Goal: Task Accomplishment & Management: Manage account settings

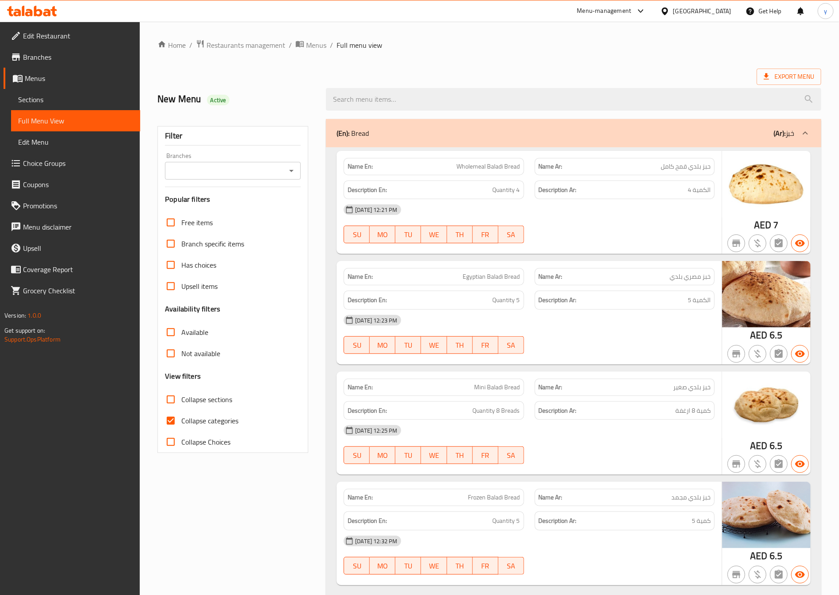
click at [38, 16] on div at bounding box center [32, 11] width 50 height 11
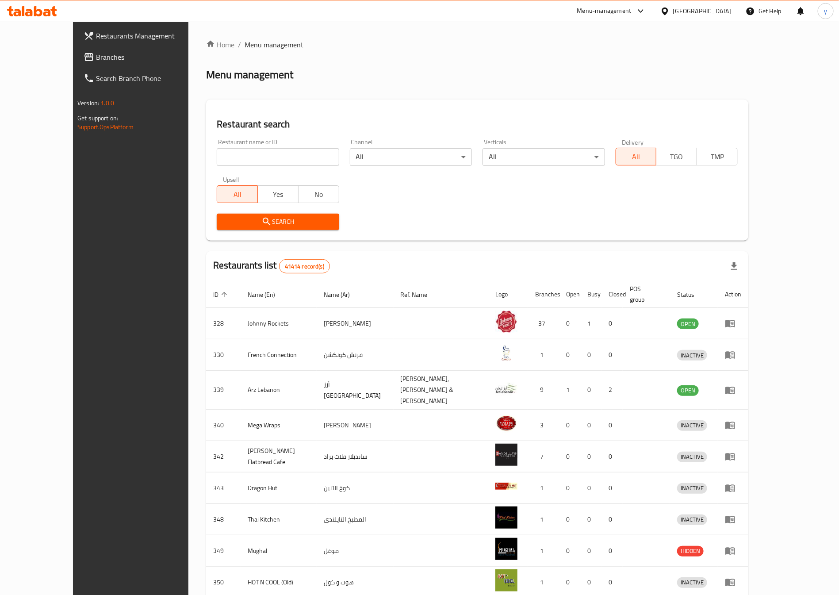
click at [252, 154] on input "search" at bounding box center [278, 157] width 122 height 18
click at [279, 158] on input "search" at bounding box center [278, 157] width 122 height 18
paste input "777898"
type input "777898"
click button "Search" at bounding box center [278, 222] width 122 height 16
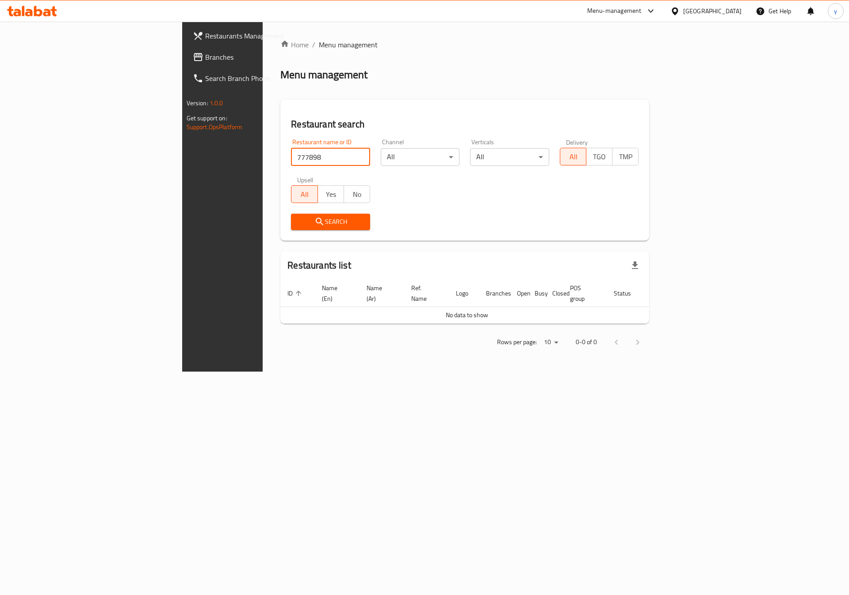
click at [696, 12] on div "[GEOGRAPHIC_DATA]" at bounding box center [713, 11] width 58 height 10
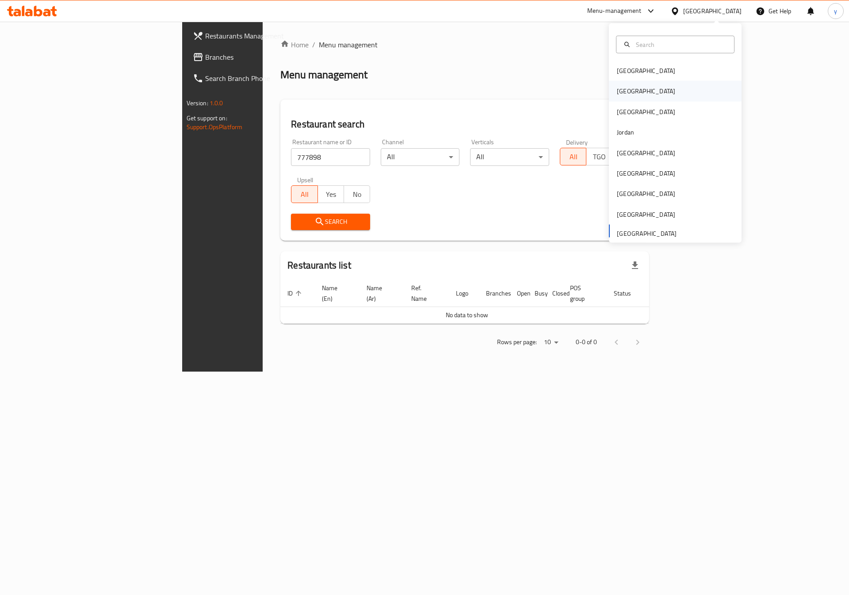
click at [623, 92] on div "Egypt" at bounding box center [646, 91] width 73 height 20
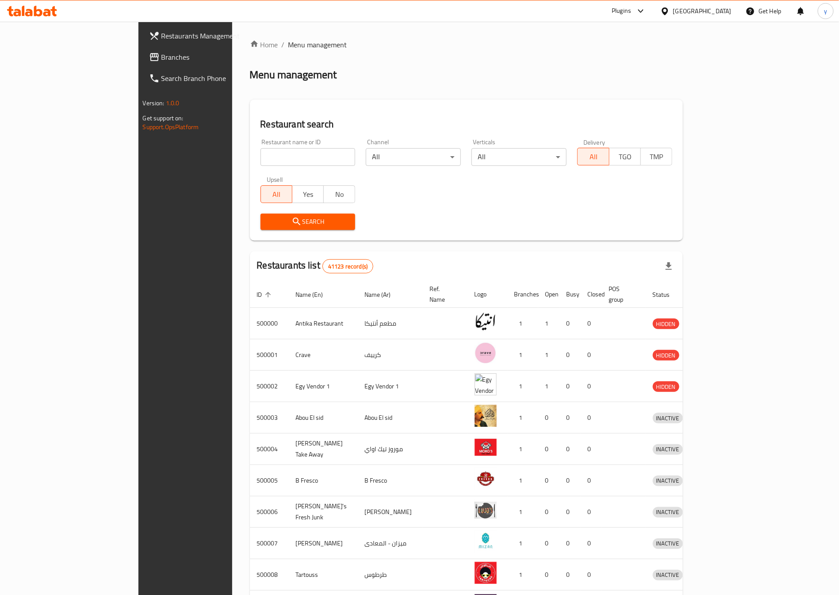
click at [261, 160] on input "search" at bounding box center [308, 157] width 95 height 18
paste input "777898"
type input "777898"
click at [296, 222] on span "Search" at bounding box center [308, 221] width 81 height 11
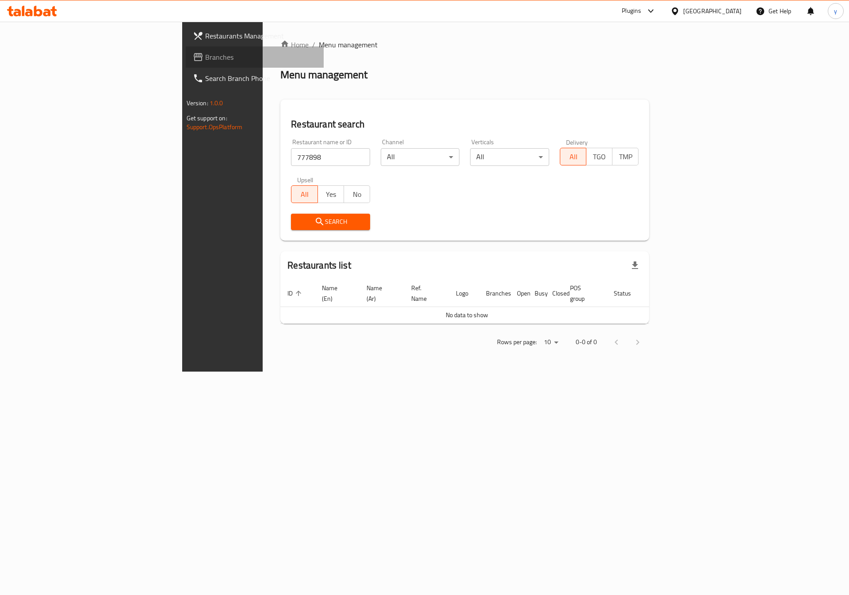
click at [205, 54] on span "Branches" at bounding box center [261, 57] width 112 height 11
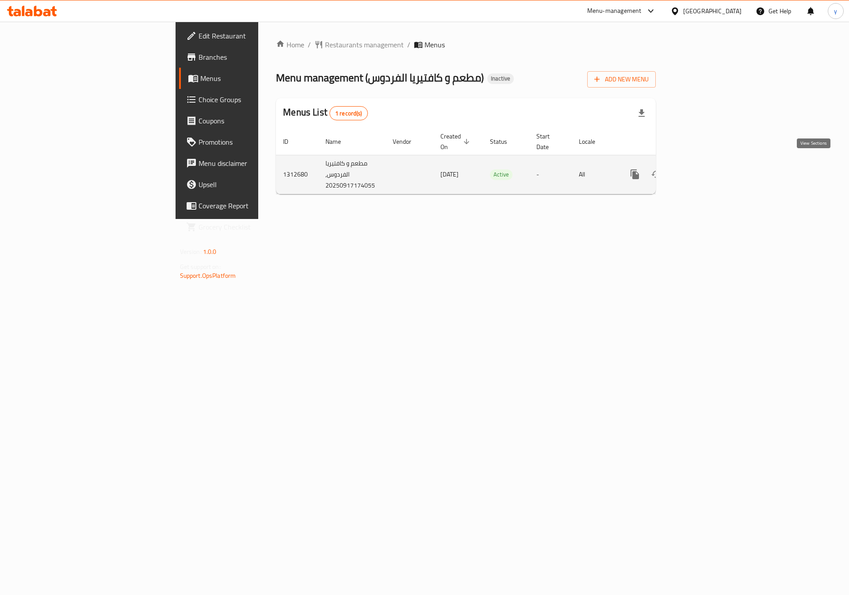
click at [704, 169] on icon "enhanced table" at bounding box center [699, 174] width 11 height 11
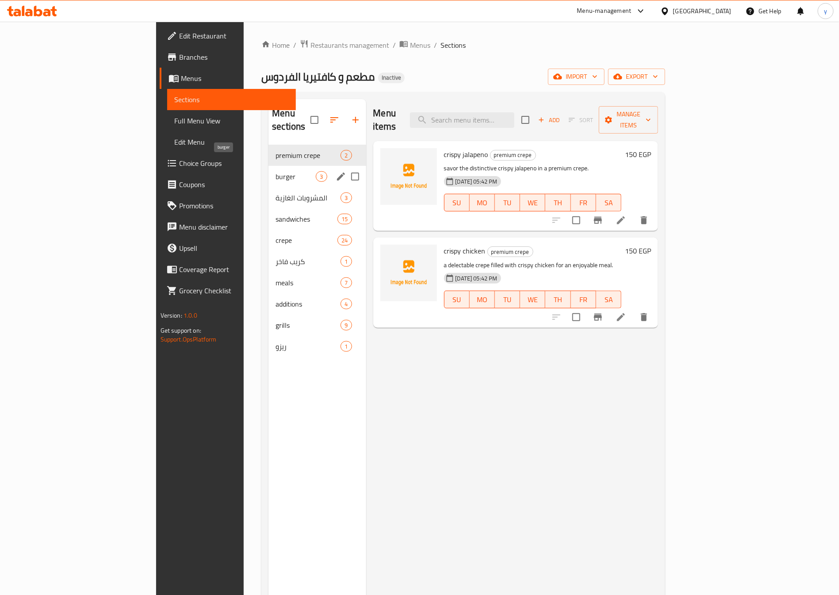
click at [276, 171] on span "burger" at bounding box center [296, 176] width 40 height 11
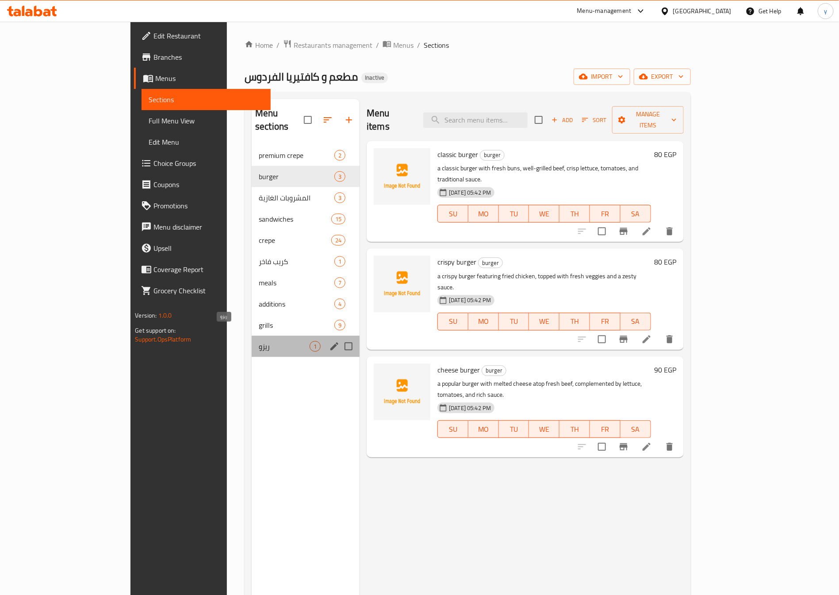
click at [259, 341] on span "ريزو" at bounding box center [284, 346] width 51 height 11
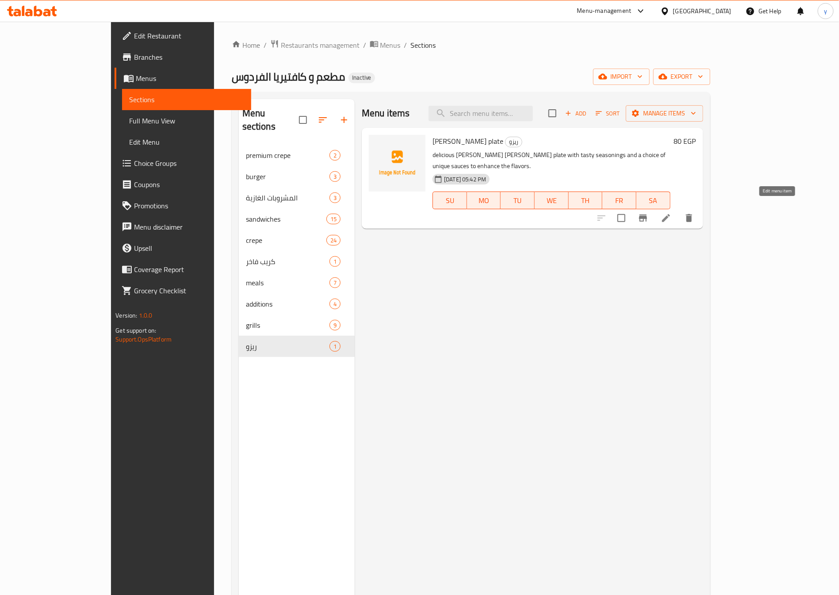
click at [672, 213] on icon at bounding box center [666, 218] width 11 height 11
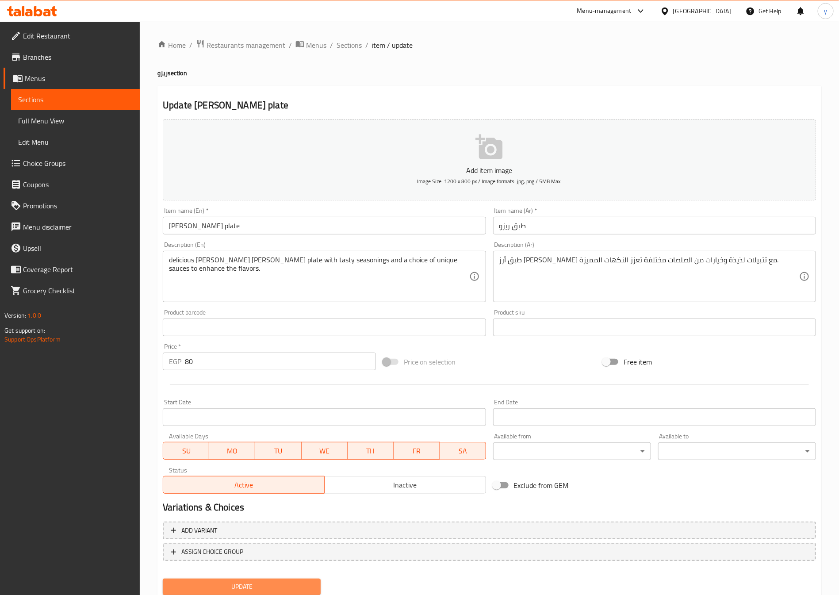
click at [265, 582] on span "Update" at bounding box center [242, 586] width 144 height 11
click at [354, 43] on span "Sections" at bounding box center [349, 45] width 25 height 11
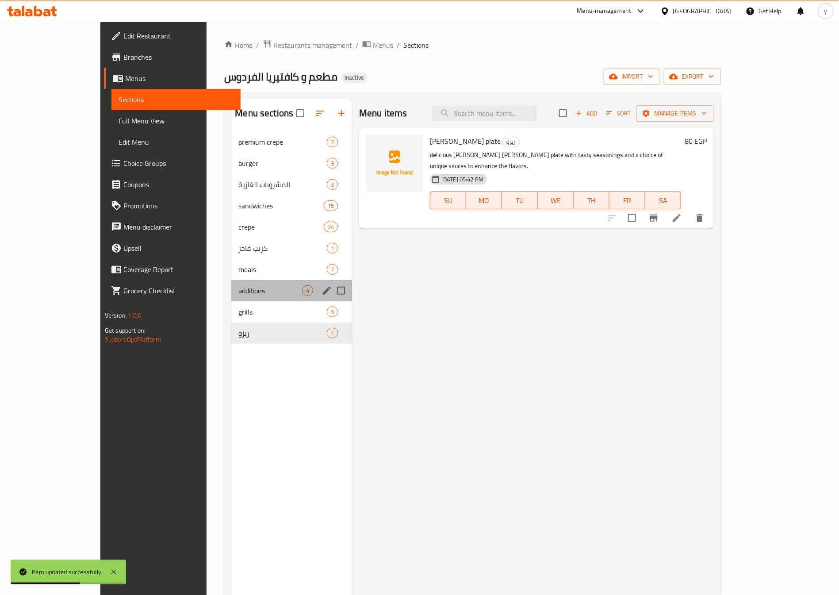
click at [231, 299] on div "additions 4" at bounding box center [291, 290] width 121 height 21
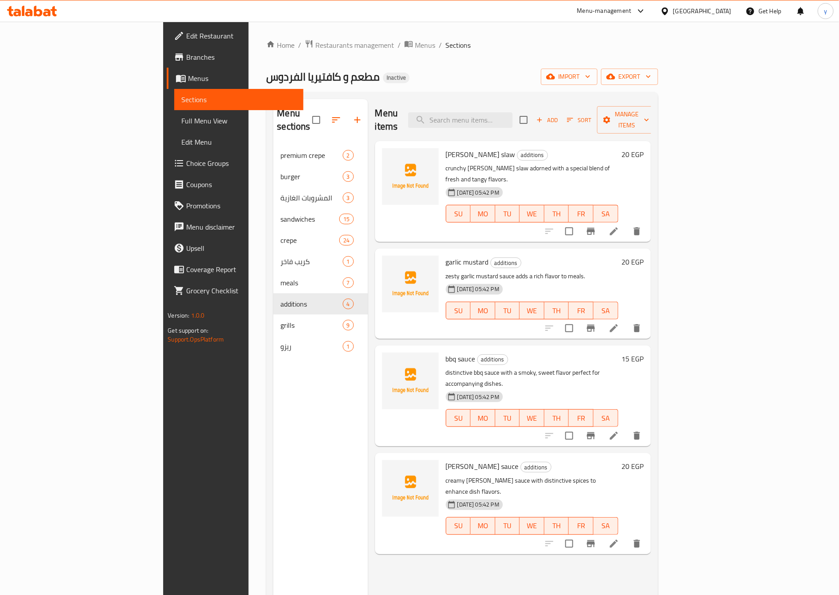
click at [167, 44] on link "Edit Restaurant" at bounding box center [235, 35] width 137 height 21
click at [167, 42] on link "Edit Restaurant" at bounding box center [235, 35] width 137 height 21
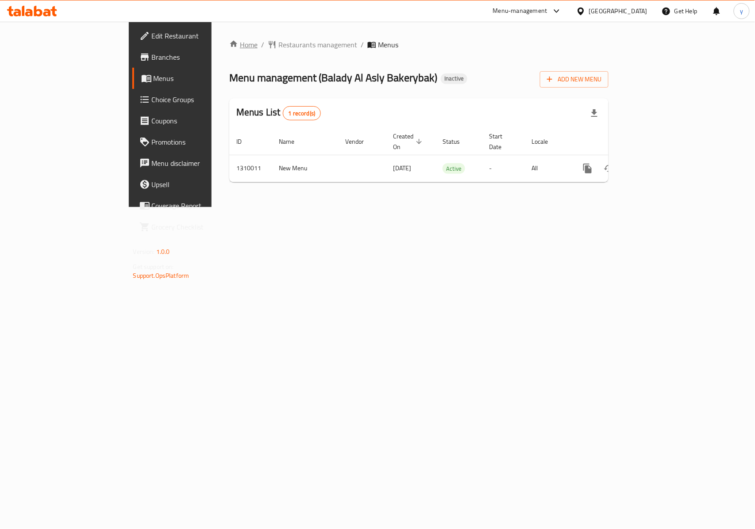
click at [229, 47] on link "Home" at bounding box center [243, 44] width 28 height 11
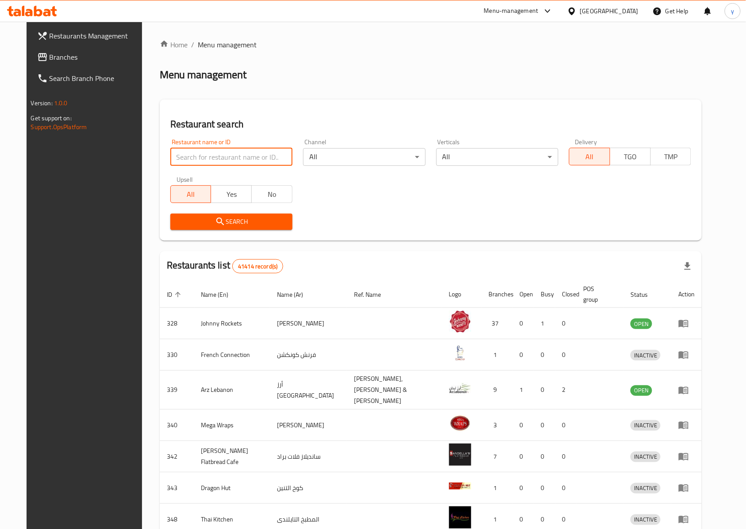
click at [241, 163] on input "search" at bounding box center [231, 157] width 122 height 18
paste input "777898"
type input "777898"
click button "Search" at bounding box center [231, 222] width 122 height 16
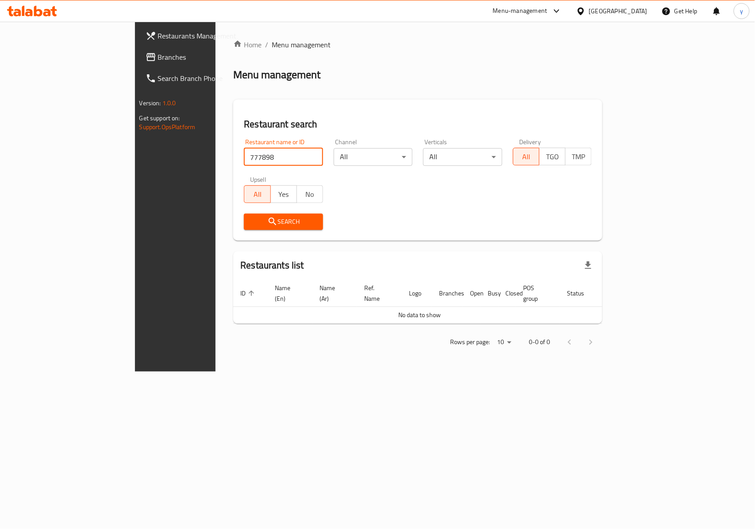
click at [632, 13] on div "[GEOGRAPHIC_DATA]" at bounding box center [618, 11] width 58 height 10
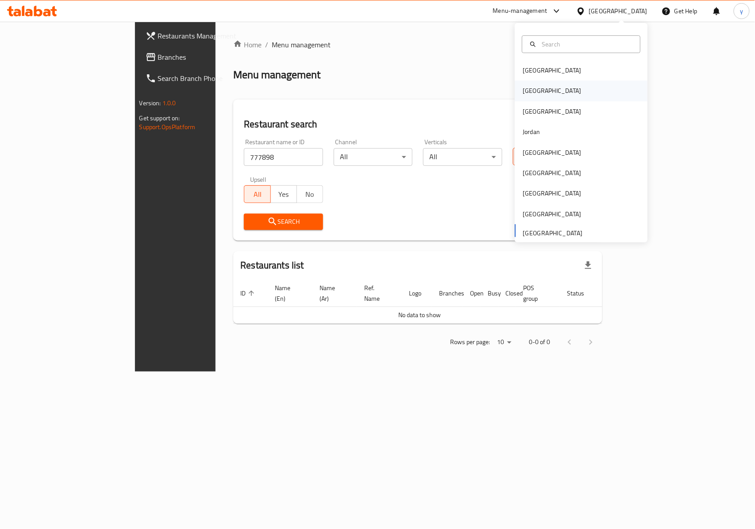
click at [526, 92] on div "Egypt" at bounding box center [552, 91] width 58 height 10
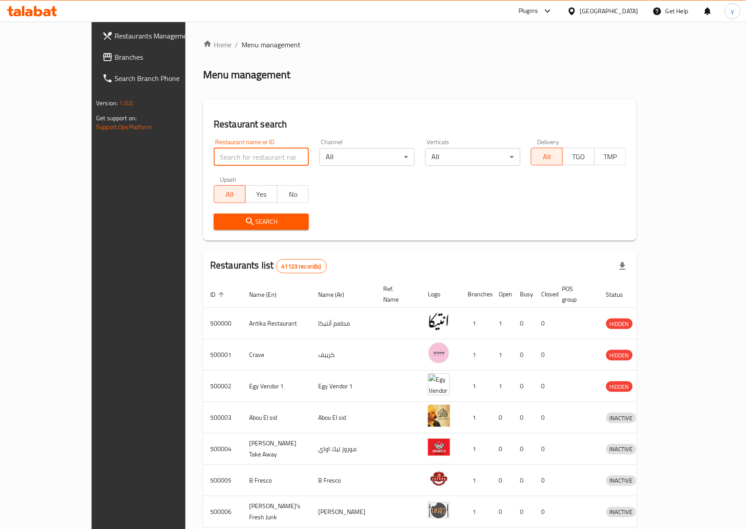
click at [214, 158] on input "search" at bounding box center [261, 157] width 95 height 18
paste input "777898"
type input "777898"
click button "Search" at bounding box center [261, 222] width 95 height 16
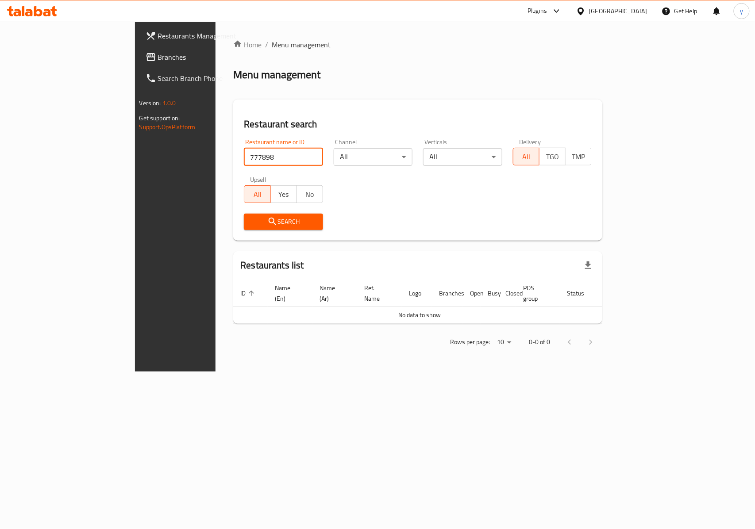
click at [158, 58] on span "Branches" at bounding box center [206, 57] width 96 height 11
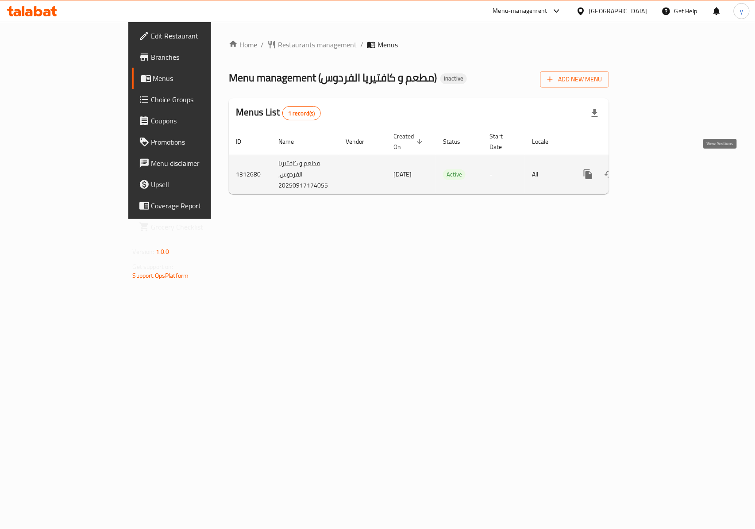
click at [657, 169] on icon "enhanced table" at bounding box center [651, 174] width 11 height 11
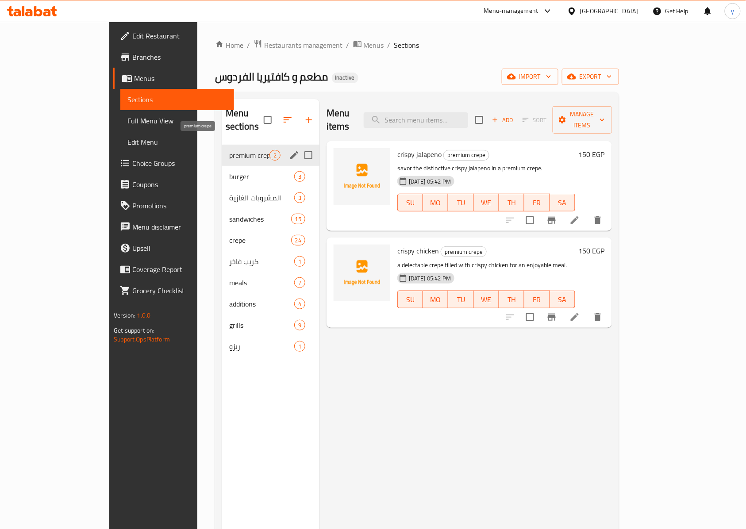
drag, startPoint x: 225, startPoint y: 142, endPoint x: 230, endPoint y: 143, distance: 5.0
click at [229, 150] on span "premium crepe" at bounding box center [249, 155] width 40 height 11
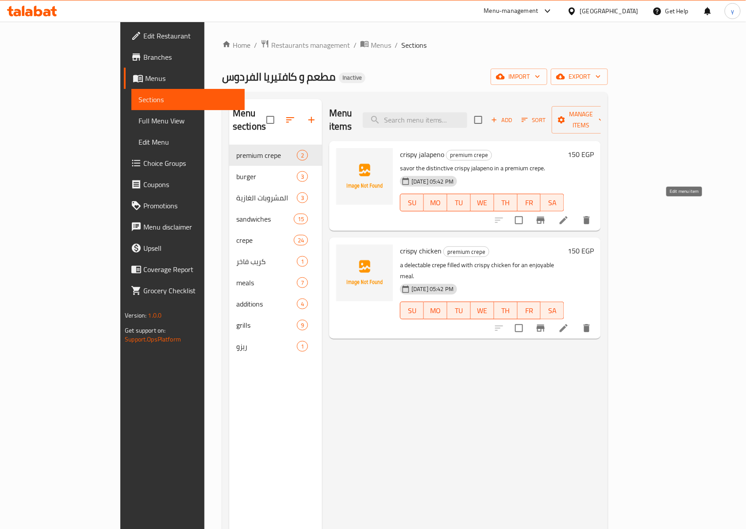
click at [569, 215] on icon at bounding box center [563, 220] width 11 height 11
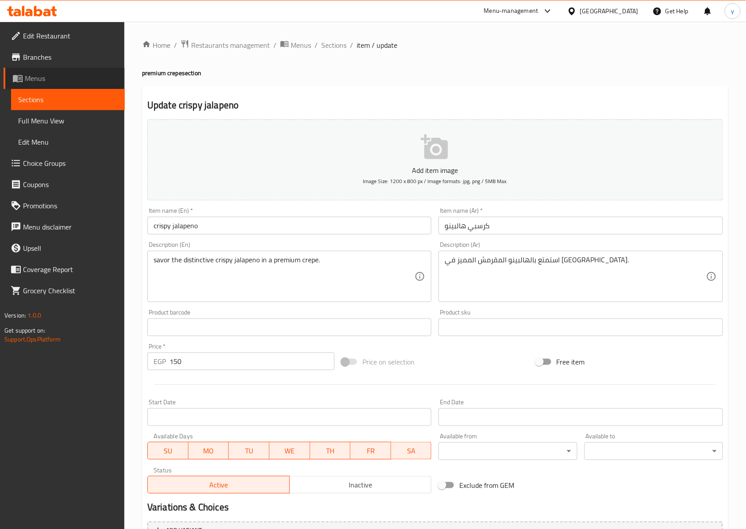
click at [50, 80] on span "Menus" at bounding box center [71, 78] width 93 height 11
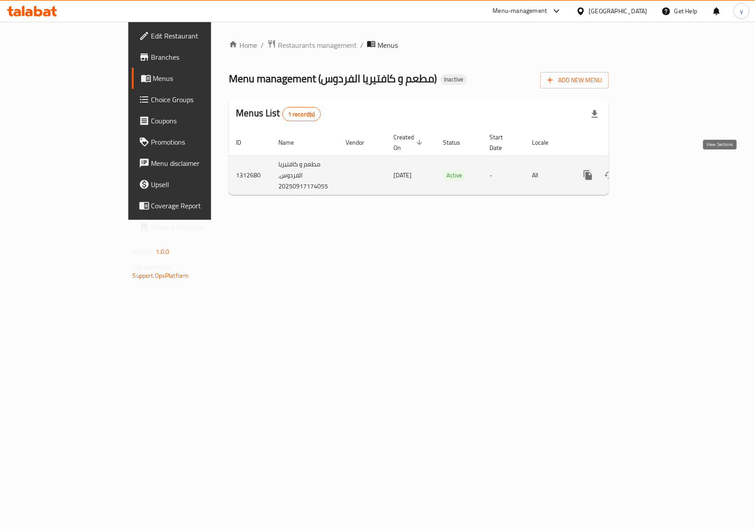
click at [662, 165] on link "enhanced table" at bounding box center [651, 175] width 21 height 21
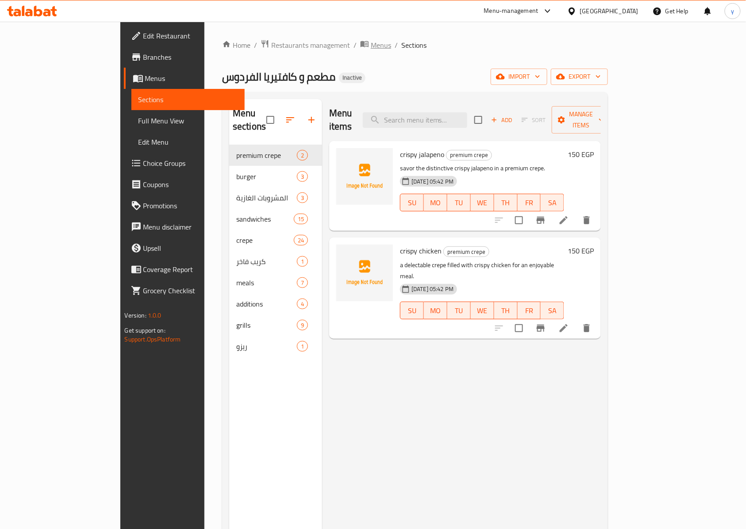
click at [371, 46] on span "Menus" at bounding box center [381, 45] width 20 height 11
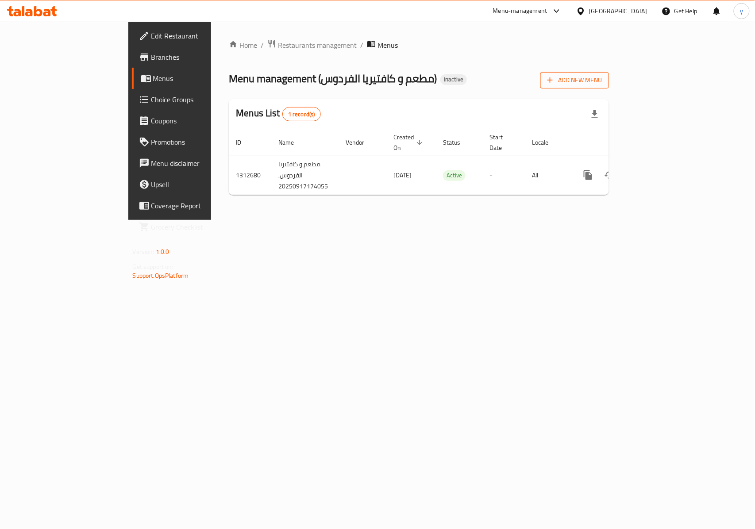
click at [602, 79] on span "Add New Menu" at bounding box center [574, 80] width 54 height 11
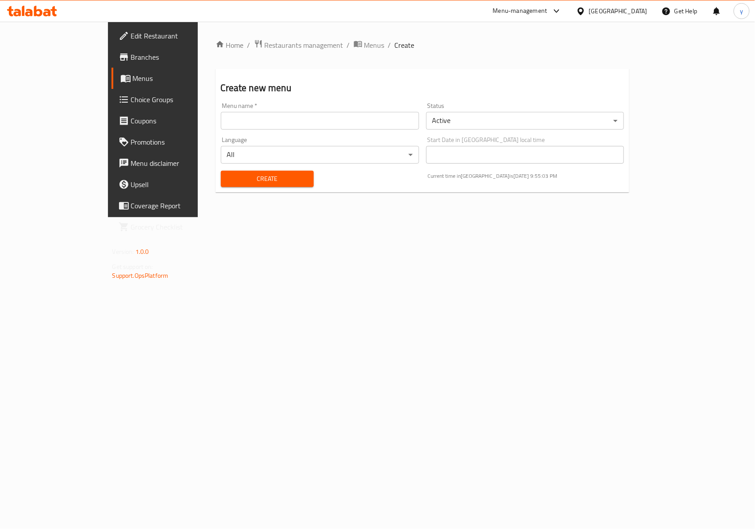
click at [266, 129] on input "text" at bounding box center [320, 121] width 198 height 18
type input "yousef E"
click at [244, 179] on span "Create" at bounding box center [267, 178] width 79 height 11
click at [257, 127] on input "text" at bounding box center [320, 121] width 198 height 18
click at [111, 87] on link "Menus" at bounding box center [172, 78] width 123 height 21
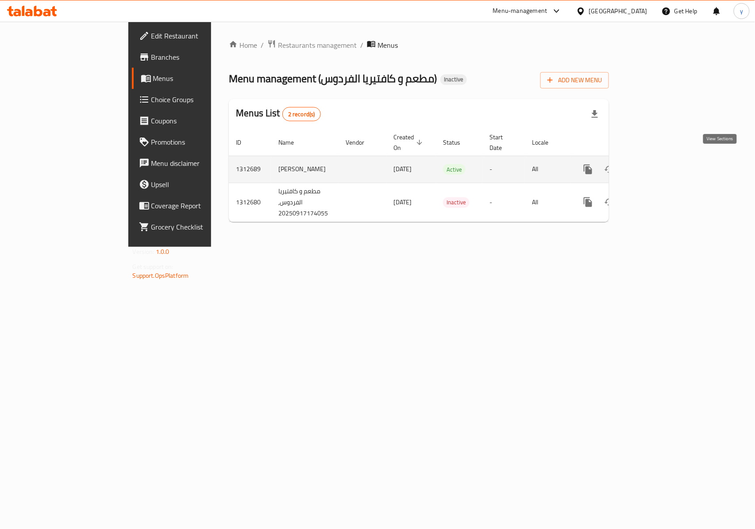
click at [657, 164] on icon "enhanced table" at bounding box center [651, 169] width 11 height 11
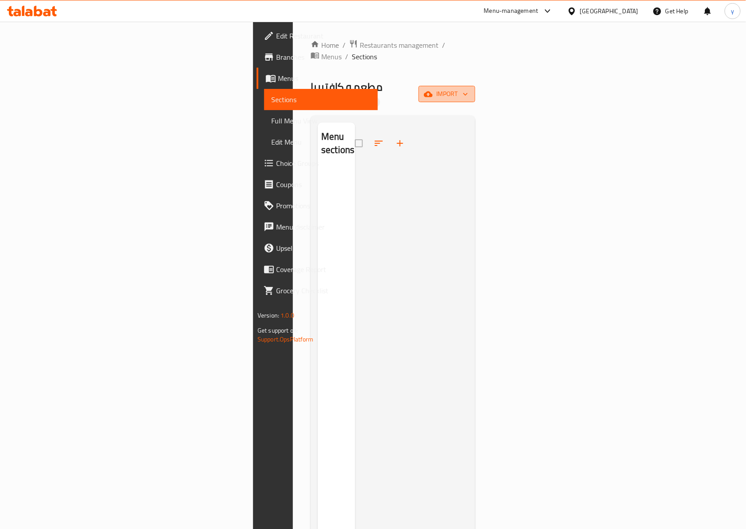
click at [468, 88] on span "import" at bounding box center [447, 93] width 42 height 11
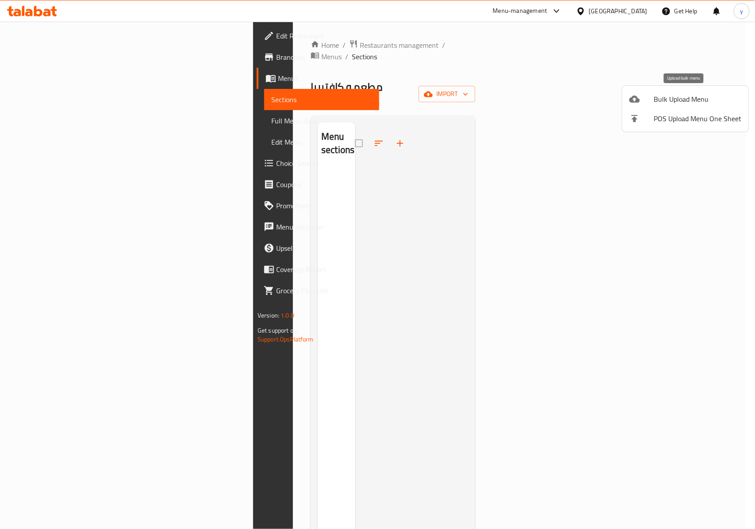
click at [682, 96] on span "Bulk Upload Menu" at bounding box center [698, 99] width 88 height 11
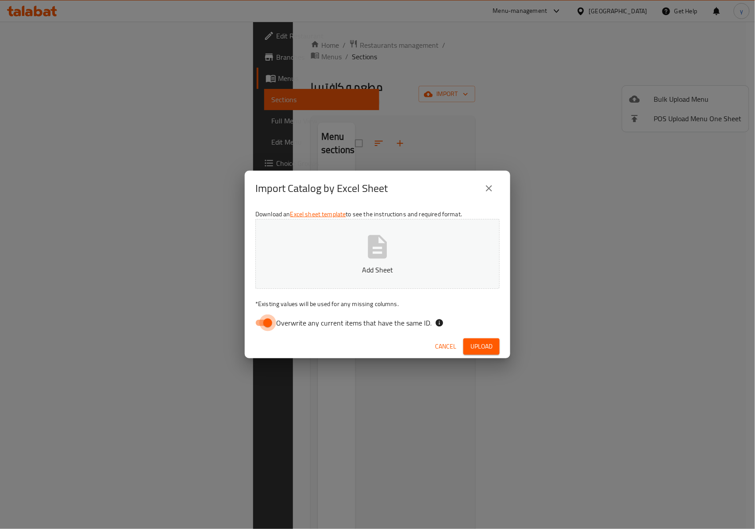
click at [266, 319] on input "Overwrite any current items that have the same ID." at bounding box center [267, 323] width 50 height 17
checkbox input "false"
click at [473, 341] on span "Upload" at bounding box center [481, 346] width 22 height 11
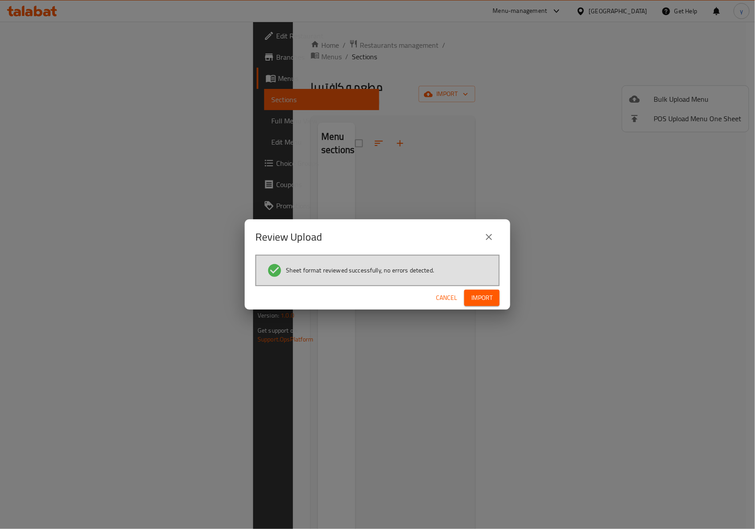
click at [478, 301] on span "Import" at bounding box center [481, 297] width 21 height 11
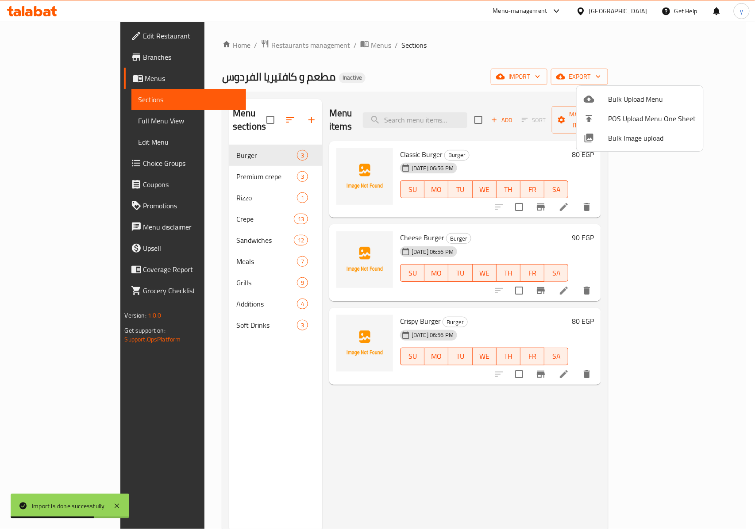
click at [733, 111] on div at bounding box center [377, 264] width 755 height 529
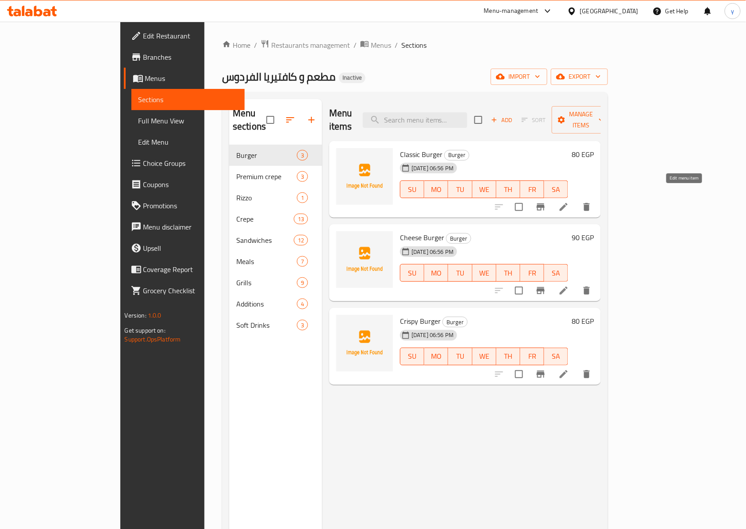
click at [569, 202] on icon at bounding box center [563, 207] width 11 height 11
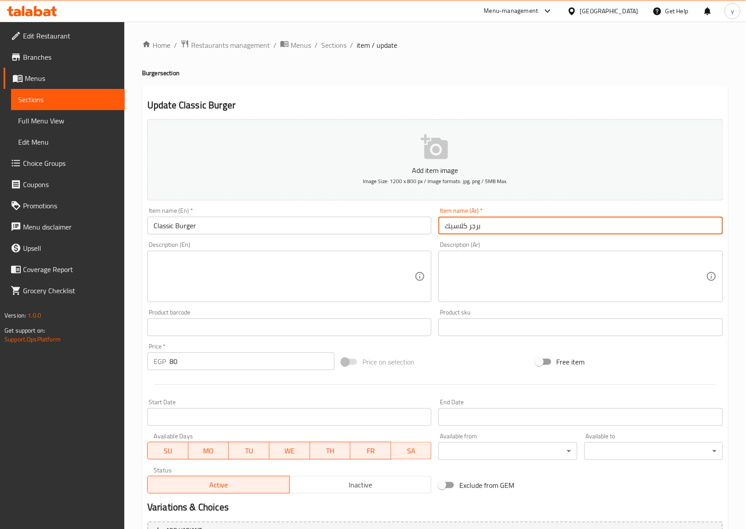
drag, startPoint x: 480, startPoint y: 225, endPoint x: 429, endPoint y: 242, distance: 54.6
click at [436, 236] on div "Item name (Ar)   * برجر كلاسيك Item name (Ar) *" at bounding box center [580, 221] width 291 height 34
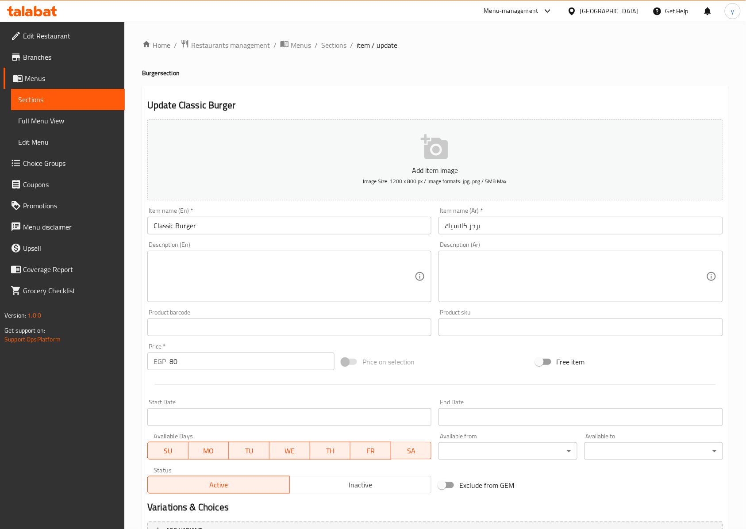
drag, startPoint x: 472, startPoint y: 285, endPoint x: 446, endPoint y: 286, distance: 25.2
click at [475, 284] on textarea at bounding box center [575, 277] width 261 height 42
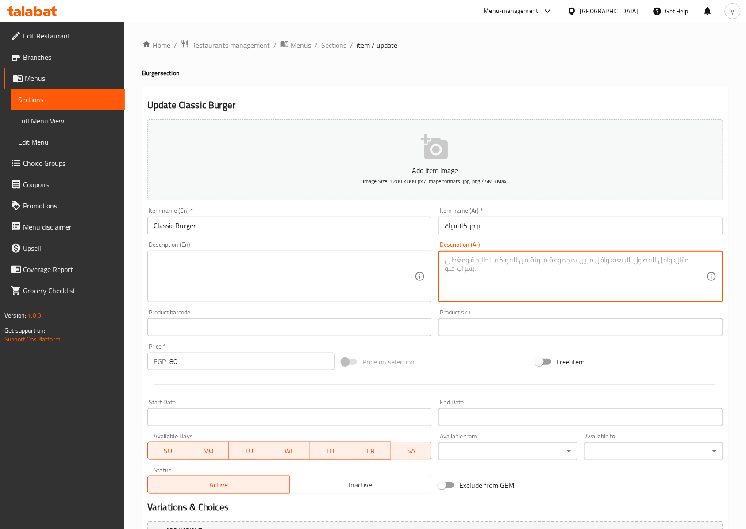
paste textarea "برجر لحم مشوي يقدم في خبز مع خس وطماطم وصوص، وجبة سريعة ومشبعة بالنكهة."
drag, startPoint x: 653, startPoint y: 265, endPoint x: 666, endPoint y: 262, distance: 12.8
click at [666, 262] on textarea "برجر لحم مشوي يقدم في خبز مع خس وطماطم وصوص، وجبة سريعة ومشبعة بالنكهة." at bounding box center [575, 277] width 261 height 42
click at [660, 273] on textarea "برجر لحم مشوي يقدم في خبز مع خس وطماطم وصوص، وجبة سريعة ومشبعة بالنكهة." at bounding box center [575, 277] width 261 height 42
drag, startPoint x: 649, startPoint y: 265, endPoint x: 695, endPoint y: 265, distance: 45.1
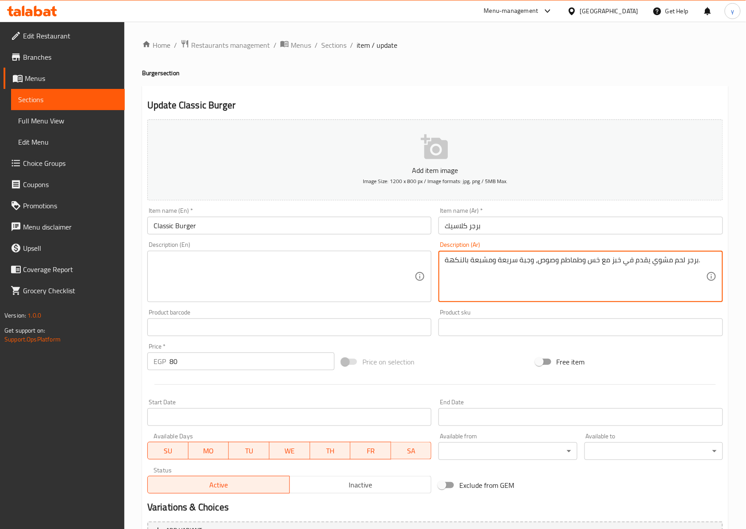
click at [695, 265] on textarea "برجر لحم مشوي يقدم في خبز مع خس وطماطم وصوص، وجبة سريعة ومشبعة بالنكهة." at bounding box center [575, 277] width 261 height 42
type textarea "برجر لحم مشوي يقدم في خبز مع خس وطماطم وصوص، وجبة سريعة ومشبعة بالنكهة."
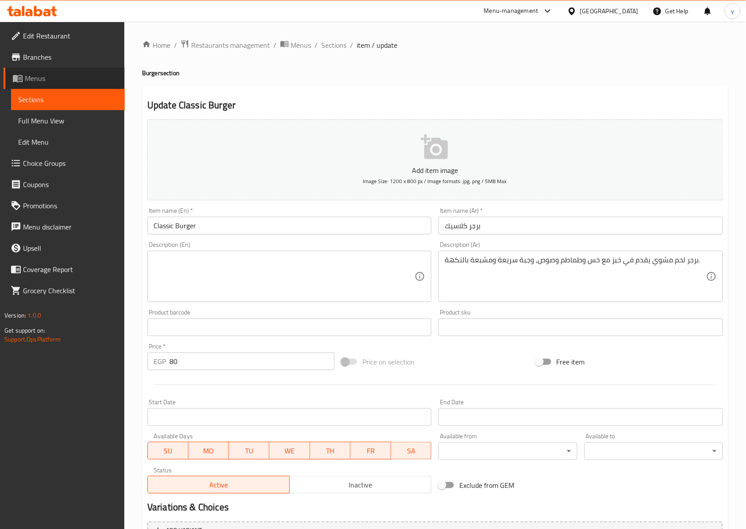
click at [41, 85] on link "Menus" at bounding box center [64, 78] width 121 height 21
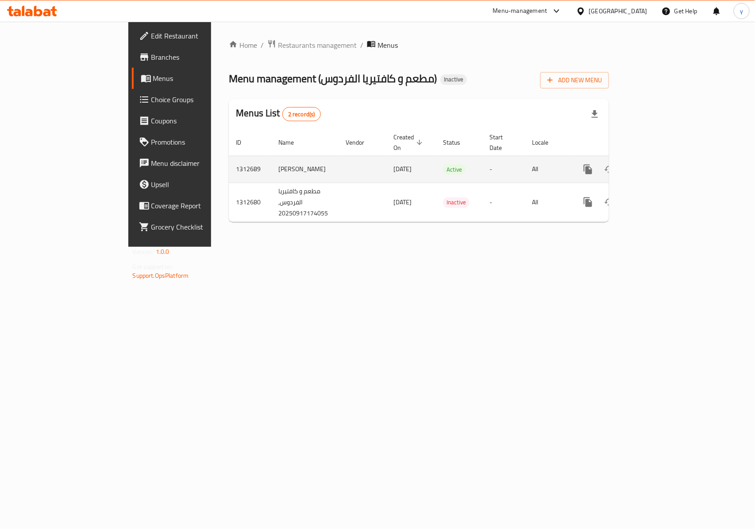
click at [657, 164] on icon "enhanced table" at bounding box center [651, 169] width 11 height 11
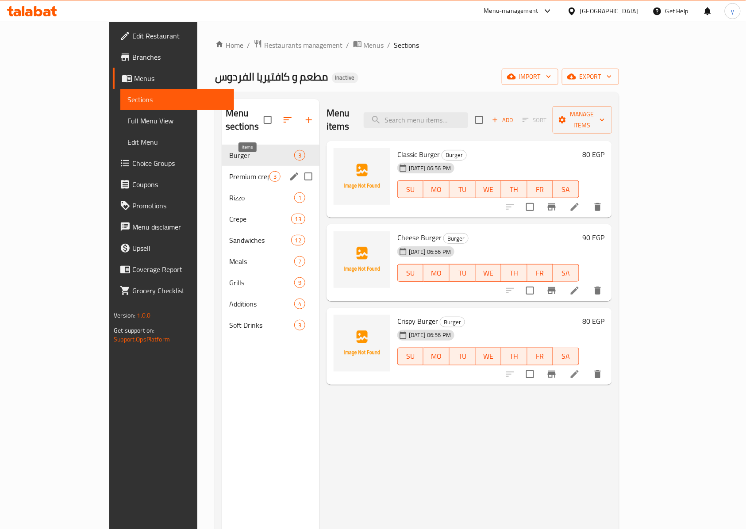
click at [270, 173] on span "3" at bounding box center [275, 177] width 10 height 8
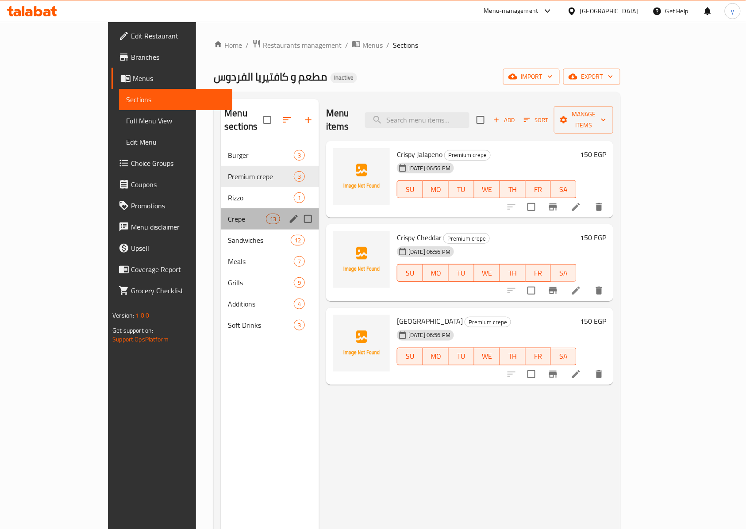
click at [221, 208] on div "Crepe 13" at bounding box center [270, 218] width 98 height 21
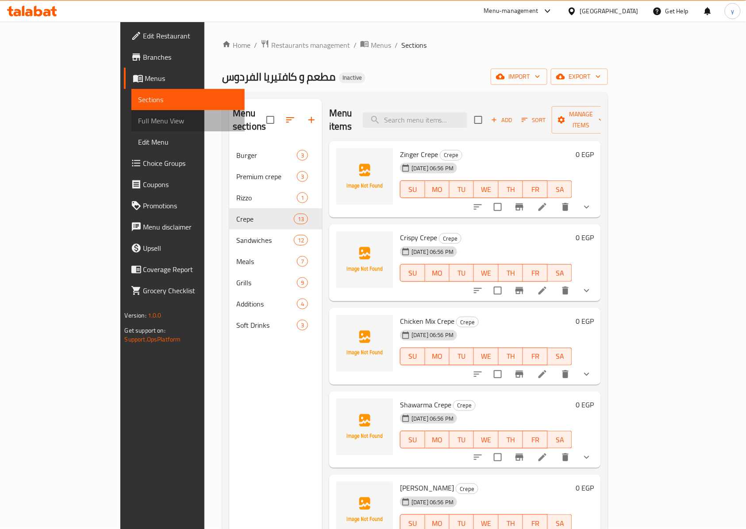
click at [138, 126] on span "Full Menu View" at bounding box center [188, 120] width 100 height 11
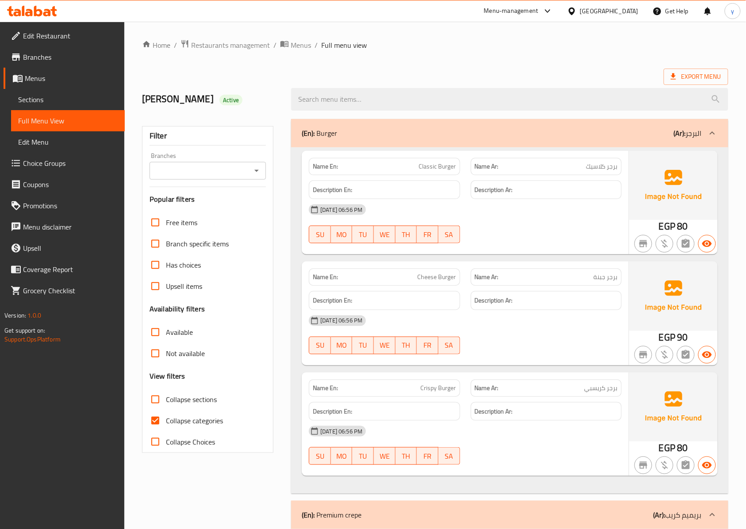
click at [538, 188] on h6 "Description Ar:" at bounding box center [546, 189] width 143 height 11
click at [44, 94] on span "Sections" at bounding box center [68, 99] width 100 height 11
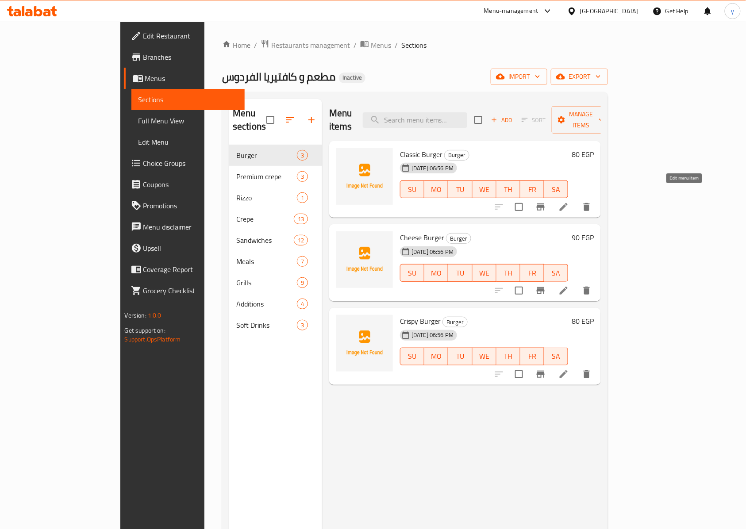
click at [569, 202] on icon at bounding box center [563, 207] width 11 height 11
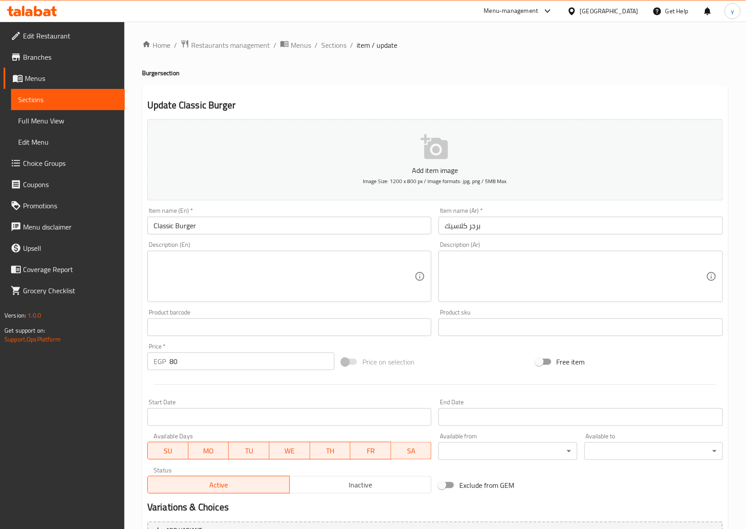
click at [549, 278] on textarea at bounding box center [575, 277] width 261 height 42
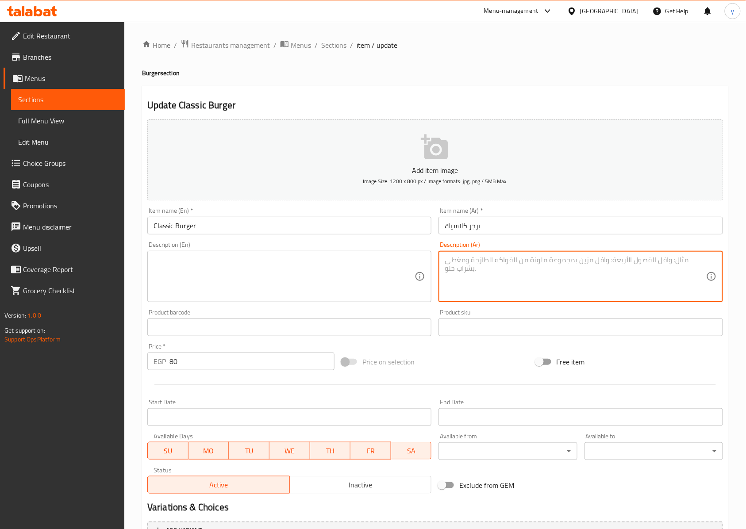
paste textarea "برجر لحم مشوي يقدم في خبز مع خس وطماطم وصوص، وجبة سريعة ومشبعة بالنكهة."
type textarea "برجر لحم مشوي يقدم في خبز مع خس وطماطم وصوص، وجبة سريعة ومشبعة بالنكهة."
drag, startPoint x: 694, startPoint y: 263, endPoint x: 673, endPoint y: 257, distance: 21.5
click at [673, 257] on textarea "برجر لحم مشوي يقدم في خبز مع خس وطماطم وصوص، وجبة سريعة ومشبعة بالنكهة." at bounding box center [575, 277] width 261 height 42
click at [678, 289] on textarea "برجر لحم مشوي يقدم في خبز مع خس وطماطم وصوص، وجبة سريعة ومشبعة بالنكهة." at bounding box center [575, 277] width 261 height 42
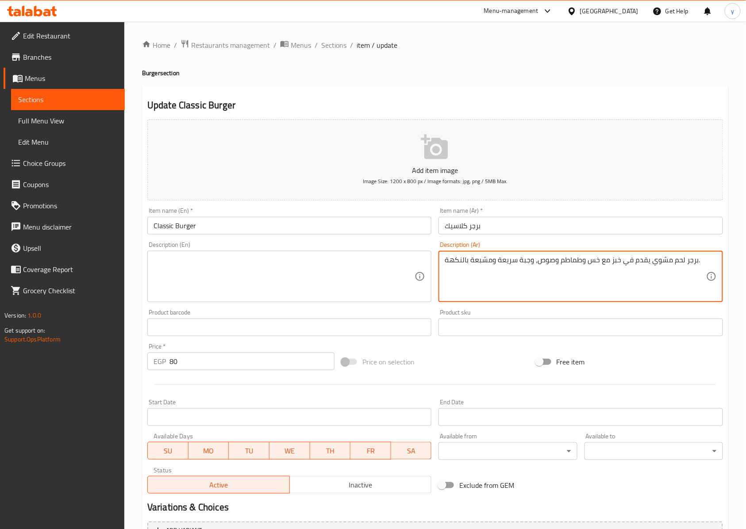
drag, startPoint x: 671, startPoint y: 260, endPoint x: 694, endPoint y: 259, distance: 23.0
click at [694, 259] on textarea "برجر لحم مشوي يقدم في خبز مع خس وطماطم وصوص، وجبة سريعة ومشبعة بالنكهة." at bounding box center [575, 277] width 261 height 42
click at [702, 283] on textarea "برجر لحم مشوي يقدم في خبز مع خس وطماطم وصوص، وجبة سريعة ومشبعة بالنكهة." at bounding box center [575, 277] width 261 height 42
drag, startPoint x: 648, startPoint y: 264, endPoint x: 695, endPoint y: 263, distance: 46.9
click at [695, 263] on textarea "برجر لحم مشوي يقدم في خبز مع خس وطماطم وصوص، وجبة سريعة ومشبعة بالنكهة." at bounding box center [575, 277] width 261 height 42
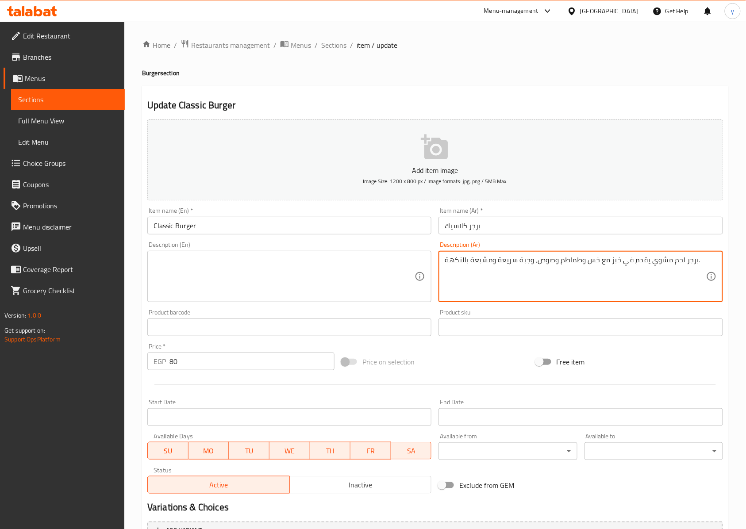
click at [654, 289] on textarea "برجر لحم مشوي يقدم في خبز مع خس وطماطم وصوص، وجبة سريعة ومشبعة بالنكهة." at bounding box center [575, 277] width 261 height 42
drag, startPoint x: 695, startPoint y: 260, endPoint x: 676, endPoint y: 266, distance: 19.6
click at [676, 266] on textarea "برجر لحم مشوي يقدم في خبز مع خس وطماطم وصوص، وجبة سريعة ومشبعة بالنكهة." at bounding box center [575, 277] width 261 height 42
click at [693, 264] on textarea "برجر لحم مشوي يقدم في خبز مع خس وطماطم وصوص، وجبة سريعة ومشبعة بالنكهة." at bounding box center [575, 277] width 261 height 42
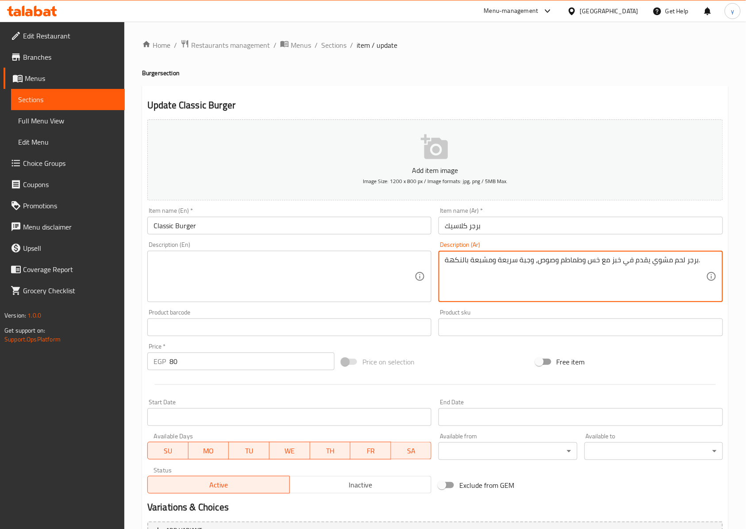
click at [694, 264] on textarea "برجر لحم مشوي يقدم في خبز مع خس وطماطم وصوص، وجبة سريعة ومشبعة بالنكهة." at bounding box center [575, 277] width 261 height 42
drag, startPoint x: 694, startPoint y: 264, endPoint x: 670, endPoint y: 260, distance: 24.7
click at [669, 260] on textarea "برجر لحم مشوي يقدم في خبز مع خس وطماطم وصوص، وجبة سريعة ومشبعة بالنكهة." at bounding box center [575, 277] width 261 height 42
click at [673, 277] on textarea "برجر لحم مشوي يقدم في خبز مع خس وطماطم وصوص، وجبة سريعة ومشبعة بالنكهة." at bounding box center [575, 277] width 261 height 42
drag, startPoint x: 669, startPoint y: 264, endPoint x: 689, endPoint y: 268, distance: 20.4
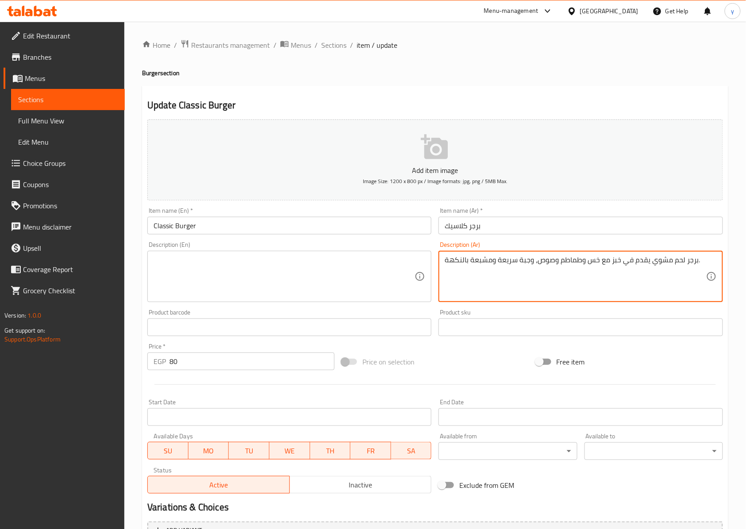
click at [689, 268] on textarea "برجر لحم مشوي يقدم في خبز مع خس وطماطم وصوص، وجبة سريعة ومشبعة بالنكهة." at bounding box center [575, 277] width 261 height 42
click at [689, 269] on textarea "برجر لحم مشوي يقدم في خبز مع خس وطماطم وصوص، وجبة سريعة ومشبعة بالنكهة." at bounding box center [575, 277] width 261 height 42
drag, startPoint x: 692, startPoint y: 261, endPoint x: 680, endPoint y: 265, distance: 13.7
click at [679, 265] on textarea "برجر لحم مشوي يقدم في خبز مع خس وطماطم وصوص، وجبة سريعة ومشبعة بالنكهة." at bounding box center [575, 277] width 261 height 42
click at [689, 263] on textarea "برجر لحم مشوي يقدم في خبز مع خس وطماطم وصوص، وجبة سريعة ومشبعة بالنكهة." at bounding box center [575, 277] width 261 height 42
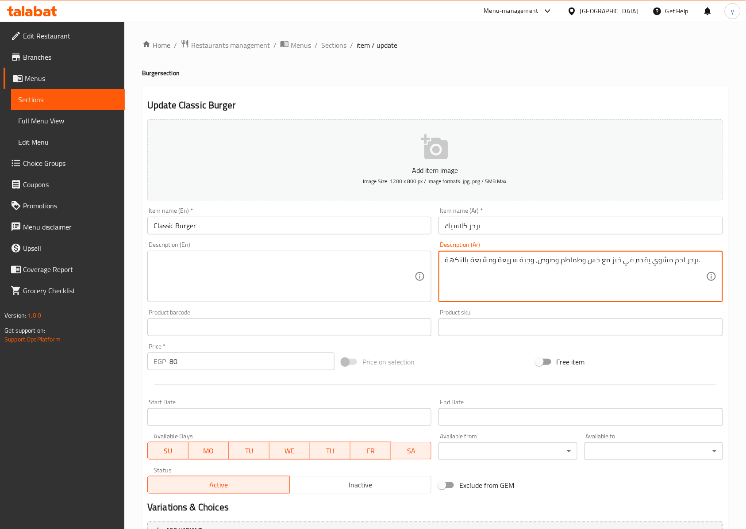
drag, startPoint x: 693, startPoint y: 262, endPoint x: 685, endPoint y: 265, distance: 8.5
click at [685, 265] on textarea "برجر لحم مشوي يقدم في خبز مع خس وطماطم وصوص، وجبة سريعة ومشبعة بالنكهة." at bounding box center [575, 277] width 261 height 42
click at [694, 262] on textarea "برجر لحم مشوي يقدم في خبز مع خس وطماطم وصوص، وجبة سريعة ومشبعة بالنكهة." at bounding box center [575, 277] width 261 height 42
click at [695, 262] on textarea "برجر لحم مشوي يقدم في خبز مع خس وطماطم وصوص، وجبة سريعة ومشبعة بالنكهة." at bounding box center [575, 277] width 261 height 42
drag, startPoint x: 681, startPoint y: 261, endPoint x: 710, endPoint y: 261, distance: 28.3
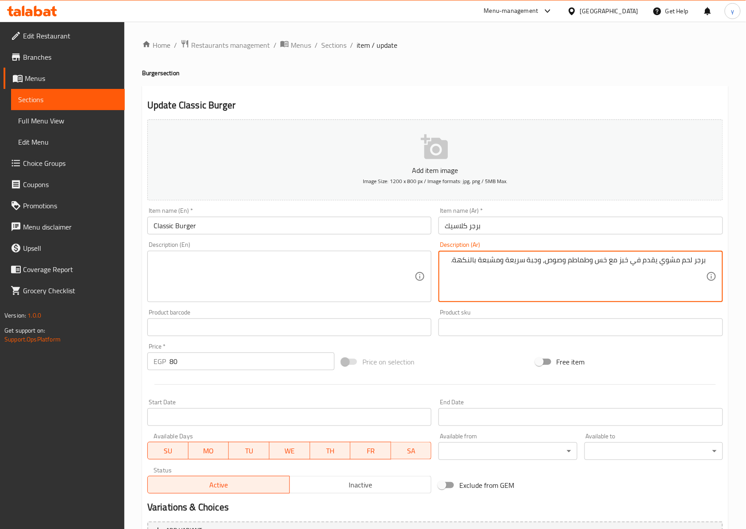
click at [710, 261] on div "برجر لحم مشوي يقدم في خبز مع خس وطماطم وصوص، وجبة سريعة ومشبعة بالنكهة. Descrip…" at bounding box center [580, 276] width 284 height 51
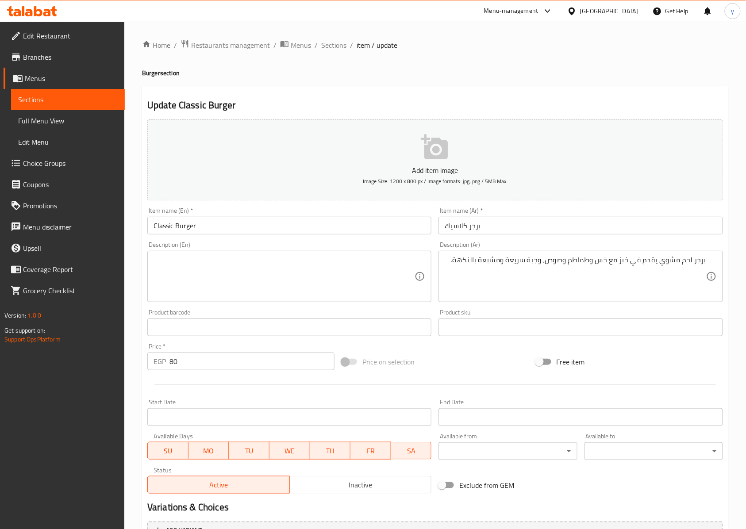
click at [173, 264] on textarea at bounding box center [284, 277] width 261 height 42
click at [200, 268] on textarea at bounding box center [284, 277] width 261 height 42
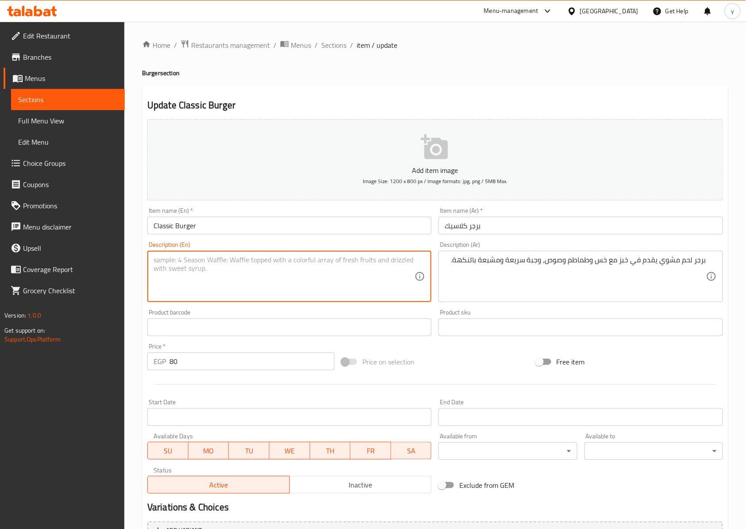
paste textarea "Beef Burger"
click at [154, 261] on textarea "Beef Burger" at bounding box center [284, 277] width 261 height 42
drag, startPoint x: 172, startPoint y: 262, endPoint x: 250, endPoint y: 279, distance: 79.6
click at [170, 262] on textarea "Beef Burger" at bounding box center [284, 277] width 261 height 42
click at [218, 261] on textarea "Beef burger" at bounding box center [284, 277] width 261 height 42
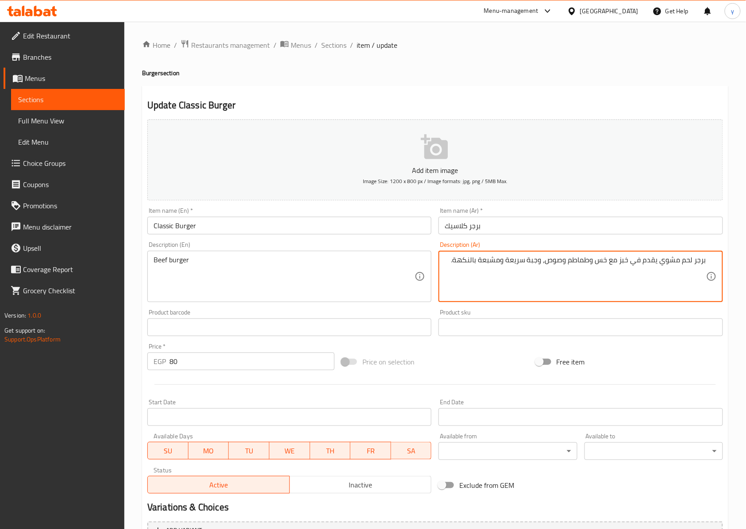
click at [667, 264] on textarea "برجر لحم مشوي يقدم في خبز مع خس وطماطم وصوص، وجبة سريعة ومشبعة بالنكهة." at bounding box center [575, 277] width 261 height 42
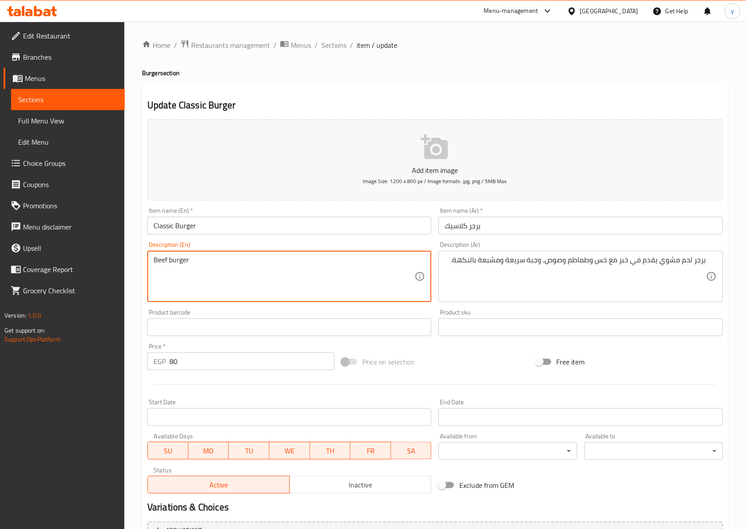
paste textarea "Roast"
drag, startPoint x: 195, startPoint y: 265, endPoint x: 190, endPoint y: 265, distance: 4.9
click at [190, 265] on textarea "Beef burger Roast" at bounding box center [284, 277] width 261 height 42
click at [231, 267] on textarea "Beef burger roast" at bounding box center [284, 277] width 261 height 42
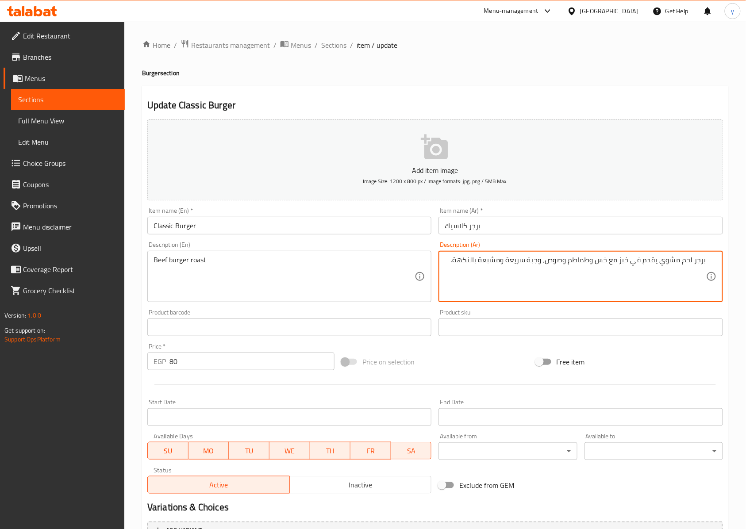
drag, startPoint x: 657, startPoint y: 265, endPoint x: 648, endPoint y: 268, distance: 9.8
click at [658, 264] on textarea "برجر لحم مشوي يقدم في خبز مع خس وطماطم وصوص، وجبة سريعة ومشبعة بالنكهة." at bounding box center [575, 277] width 261 height 42
drag, startPoint x: 658, startPoint y: 264, endPoint x: 638, endPoint y: 261, distance: 20.5
click at [638, 261] on textarea "برجر لحم مشوي يقدم في خبز مع خس وطماطم وصوص، وجبة سريعة ومشبعة بالنكهة." at bounding box center [575, 277] width 261 height 42
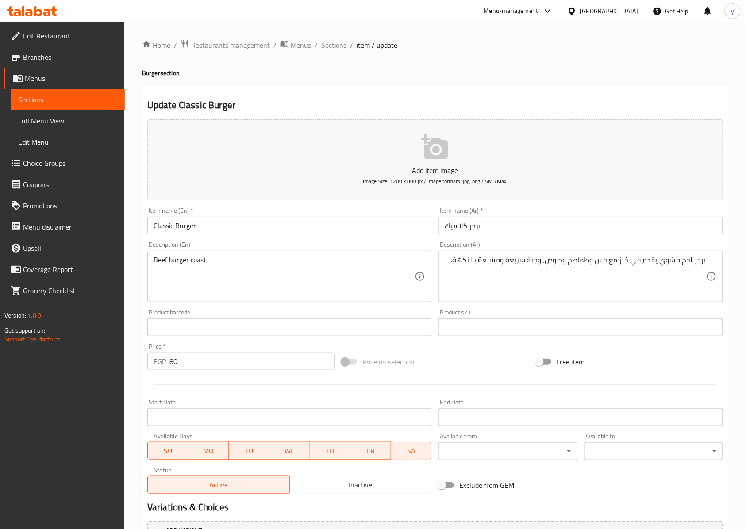
click at [238, 255] on div "Beef burger roast Description (En)" at bounding box center [289, 276] width 284 height 51
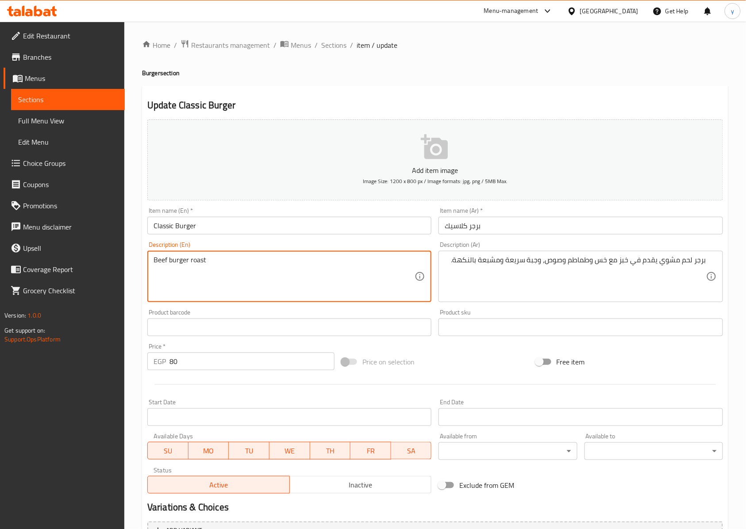
paste textarea "served in"
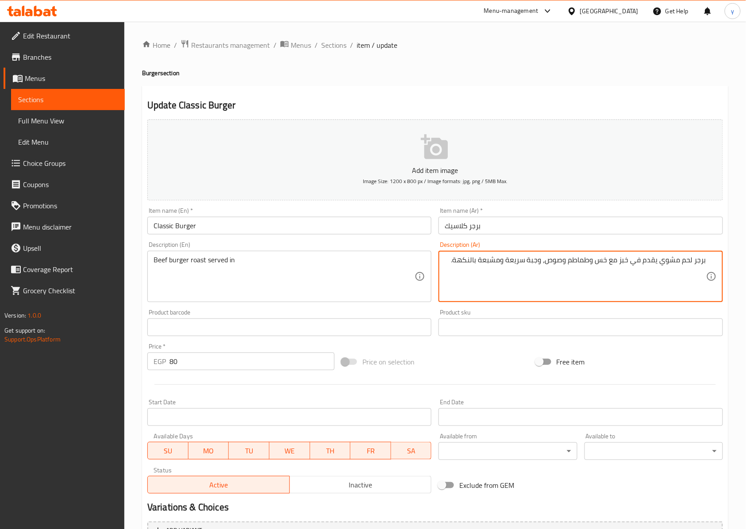
click at [603, 265] on textarea "برجر لحم مشوي يقدم في خبز مع خس وطماطم وصوص، وجبة سريعة ومشبعة بالنكهة." at bounding box center [575, 277] width 261 height 42
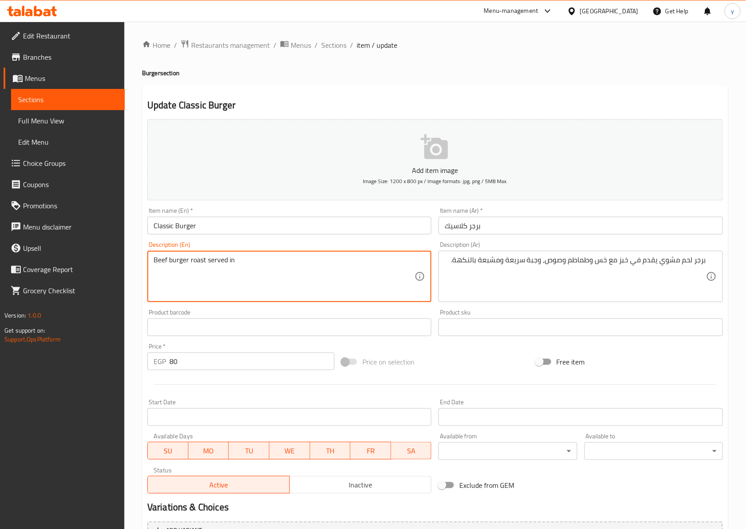
paste textarea "Lettuce"
click at [240, 261] on textarea "Beef burger roast served in Lettuce" at bounding box center [284, 277] width 261 height 42
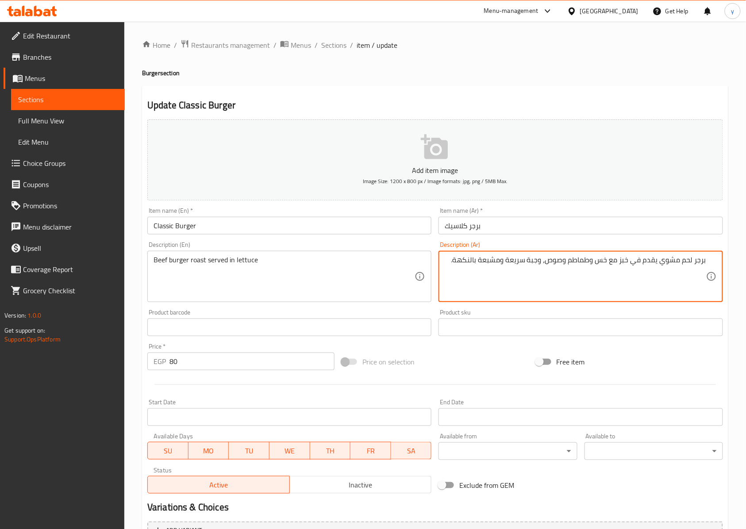
click at [578, 261] on textarea "برجر لحم مشوي يقدم في خبز مع خس وطماطم وصوص، وجبة سريعة ومشبعة بالنكهة." at bounding box center [575, 277] width 261 height 42
click at [557, 265] on textarea "برجر لحم مشوي يقدم في خبز مع خس وطماطم وصوص، وجبة سريعة ومشبعة بالنكهة." at bounding box center [575, 277] width 261 height 42
click at [533, 264] on textarea "برجر لحم مشوي يقدم في خبز مع خس وطماطم وصوص، وجبة سريعة ومشبعة بالنكهة." at bounding box center [575, 277] width 261 height 42
click at [528, 263] on textarea "برجر لحم مشوي يقدم في خبز مع خس وطماطم وصوص، وجبة سريعة ومشبعة بالنكهة." at bounding box center [575, 277] width 261 height 42
drag, startPoint x: 508, startPoint y: 260, endPoint x: 544, endPoint y: 264, distance: 35.6
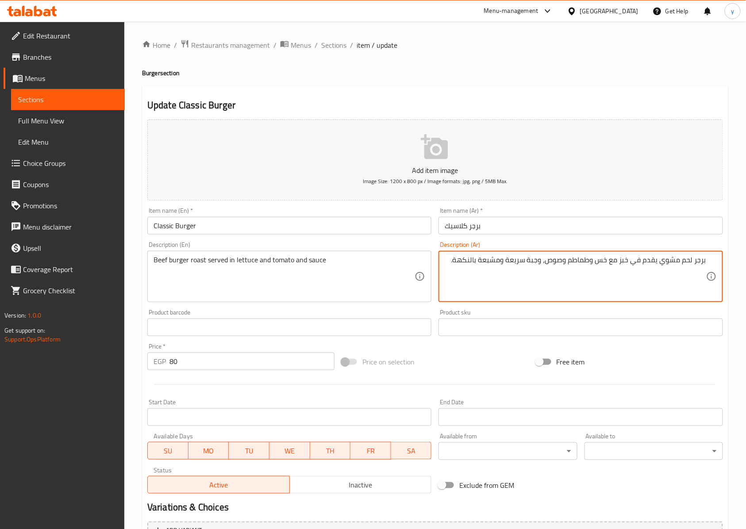
click at [544, 264] on textarea "برجر لحم مشوي يقدم في خبز مع خس وطماطم وصوص، وجبة سريعة ومشبعة بالنكهة." at bounding box center [575, 277] width 261 height 42
drag, startPoint x: 456, startPoint y: 263, endPoint x: 544, endPoint y: 264, distance: 88.1
click at [544, 264] on textarea "برجر لحم مشوي يقدم في خبز مع خس وطماطم وصوص، وجبة سريعة ومشبعة بالنكهة." at bounding box center [575, 277] width 261 height 42
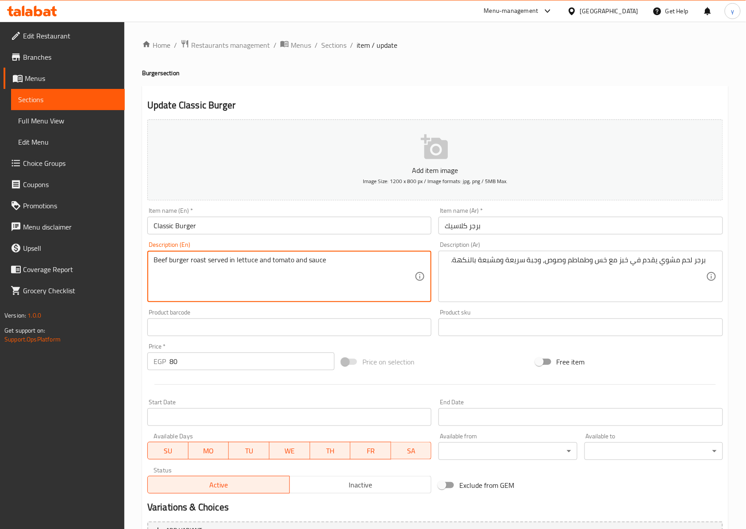
paste textarea "A quick and flavorful meal"
click at [327, 263] on textarea "Beef burger roast served in lettuce and tomato and sauce A quick and flavorful …" at bounding box center [284, 277] width 261 height 42
type textarea "Beef burger roast served in lettuce and tomato and sauce a quick and flavorful …"
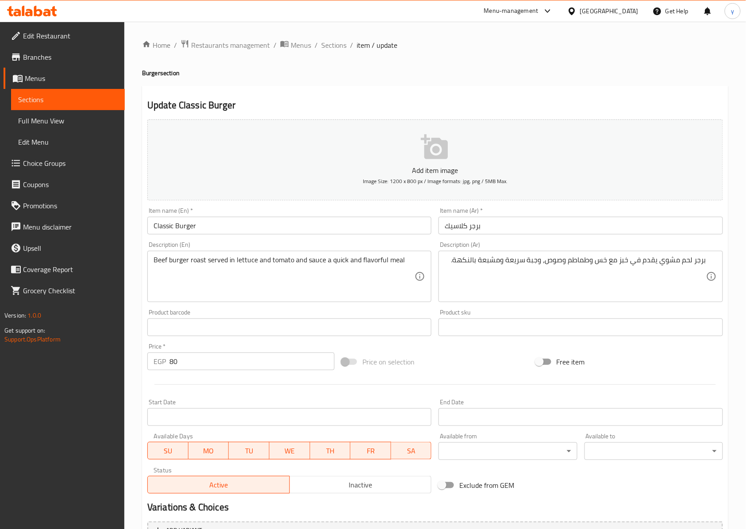
click at [467, 266] on textarea "برجر لحم مشوي يقدم في خبز مع خس وطماطم وصوص، وجبة سريعة ومشبعة بالنكهة." at bounding box center [575, 277] width 261 height 42
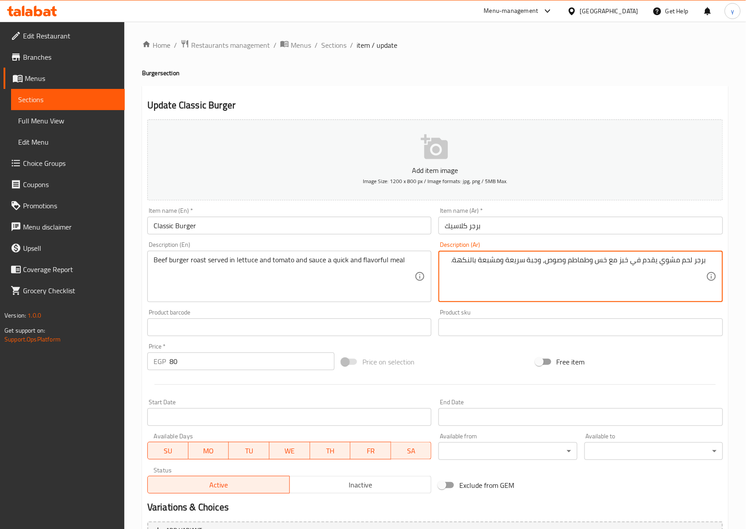
click at [467, 266] on textarea "برجر لحم مشوي يقدم في خبز مع خس وطماطم وصوص، وجبة سريعة ومشبعة بالنكهة." at bounding box center [575, 277] width 261 height 42
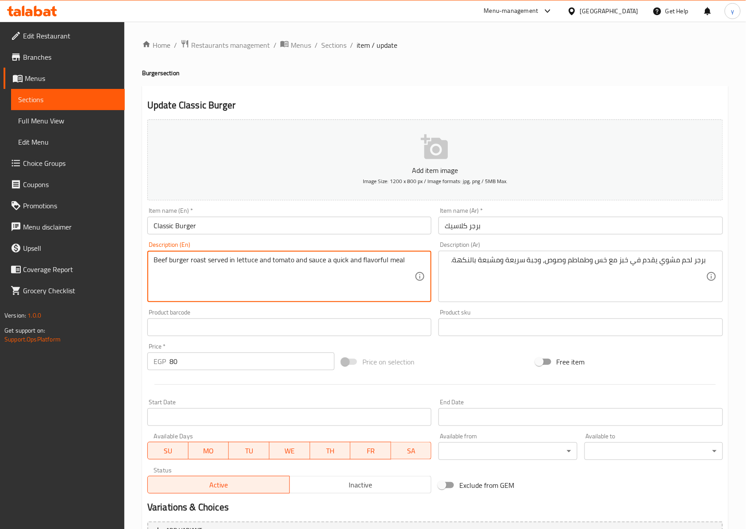
click at [407, 262] on textarea "Beef burger roast served in lettuce and tomato and sauce a quick and flavorful …" at bounding box center [284, 277] width 261 height 42
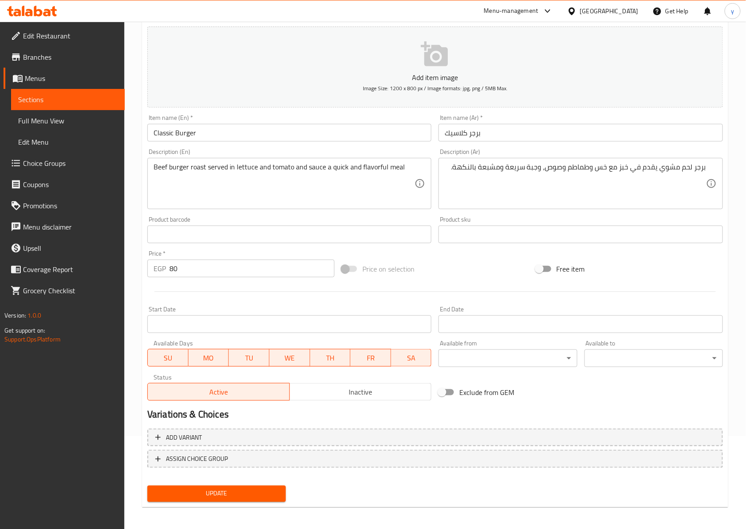
scroll to position [96, 0]
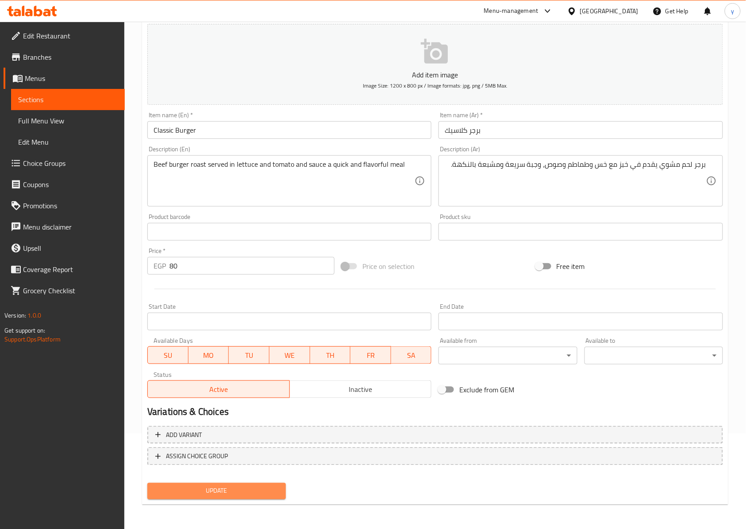
click at [259, 494] on span "Update" at bounding box center [216, 491] width 124 height 11
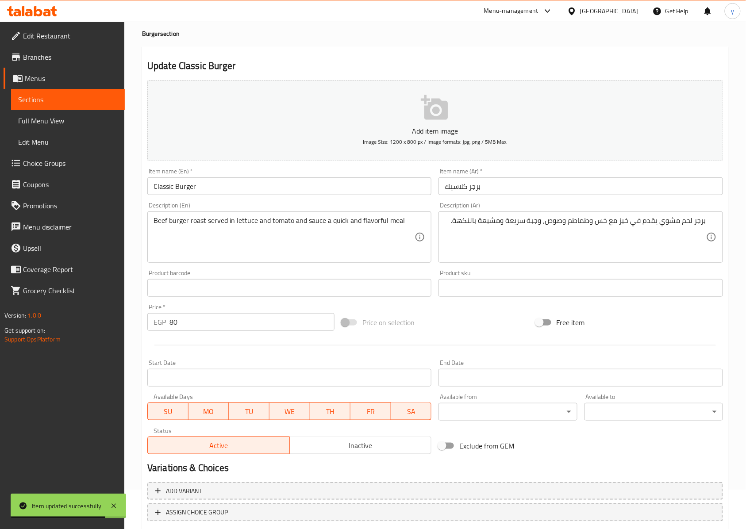
scroll to position [0, 0]
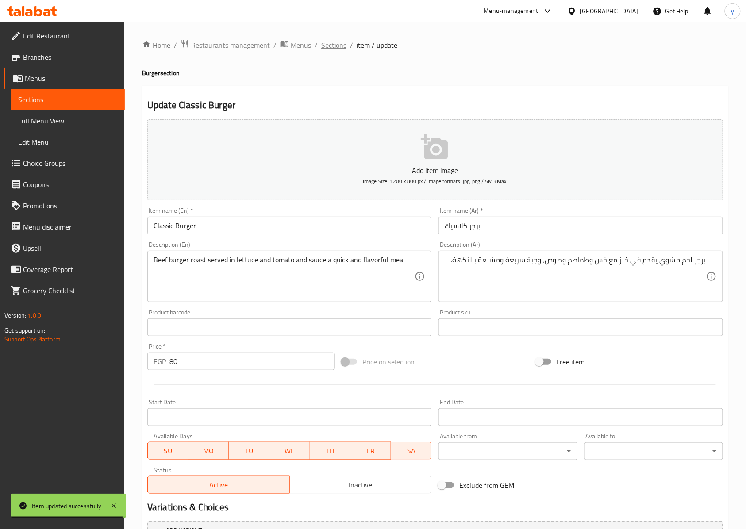
click at [338, 47] on span "Sections" at bounding box center [333, 45] width 25 height 11
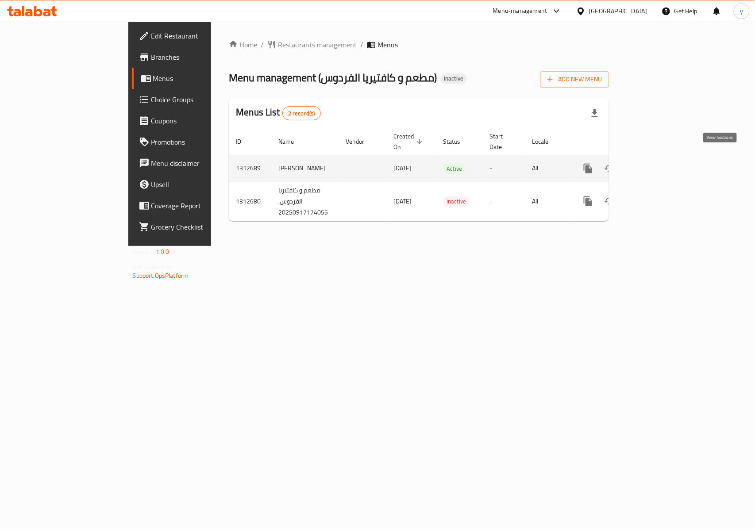
click at [657, 164] on icon "enhanced table" at bounding box center [651, 168] width 11 height 11
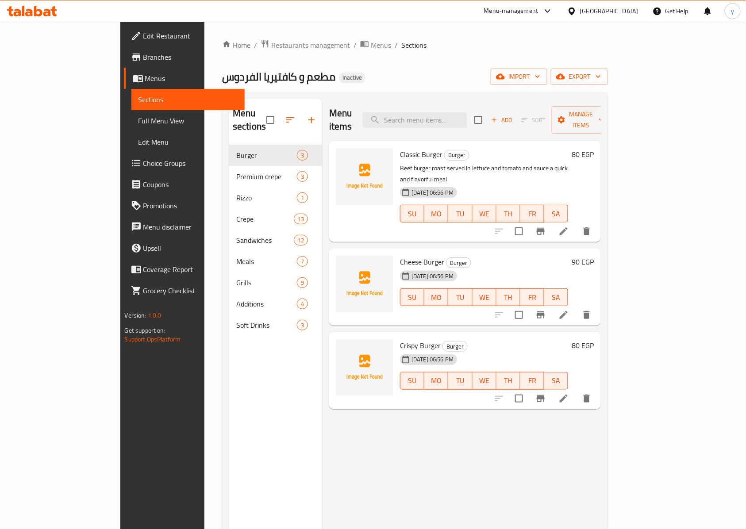
click at [569, 310] on icon at bounding box center [563, 315] width 11 height 11
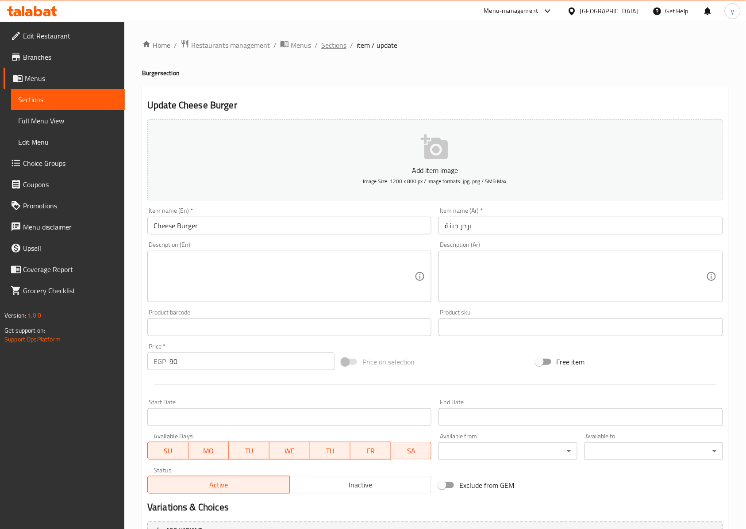
click at [337, 43] on span "Sections" at bounding box center [333, 45] width 25 height 11
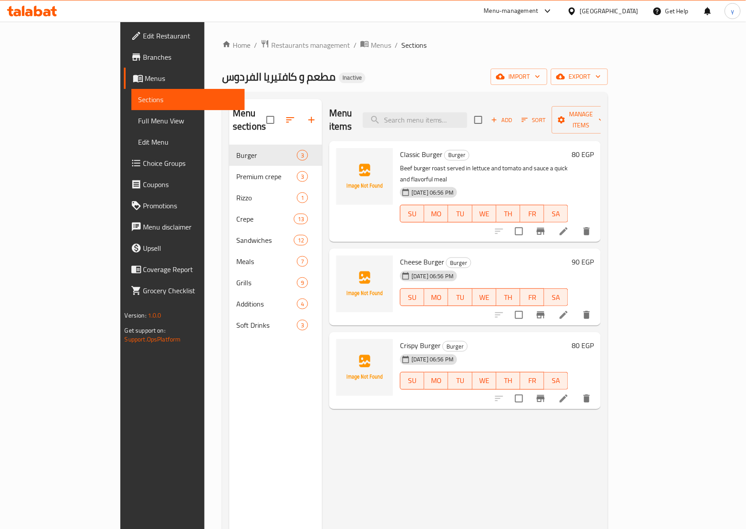
click at [569, 393] on icon at bounding box center [563, 398] width 11 height 11
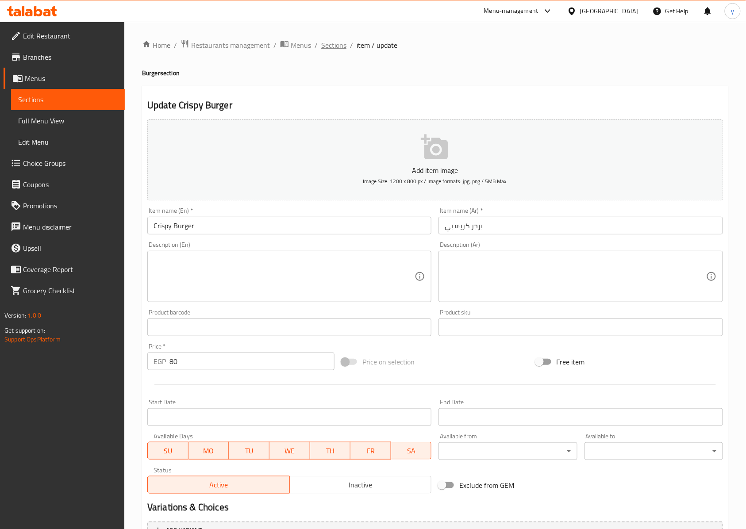
click at [340, 50] on span "Sections" at bounding box center [333, 45] width 25 height 11
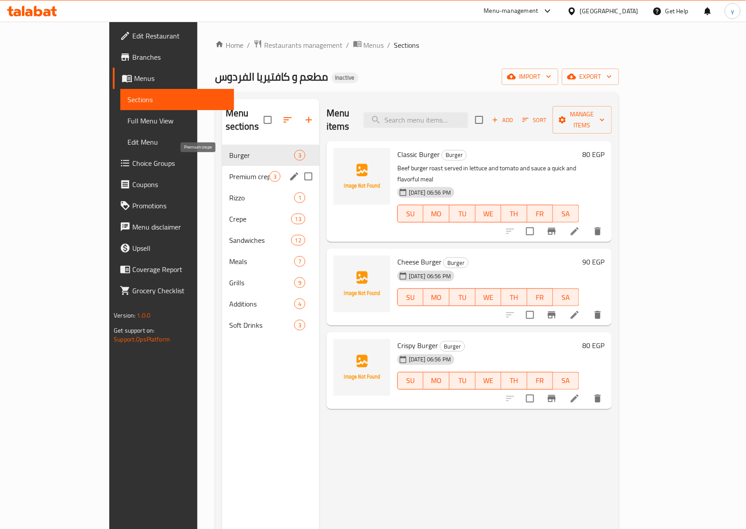
click at [229, 171] on span "Premium crepe" at bounding box center [249, 176] width 40 height 11
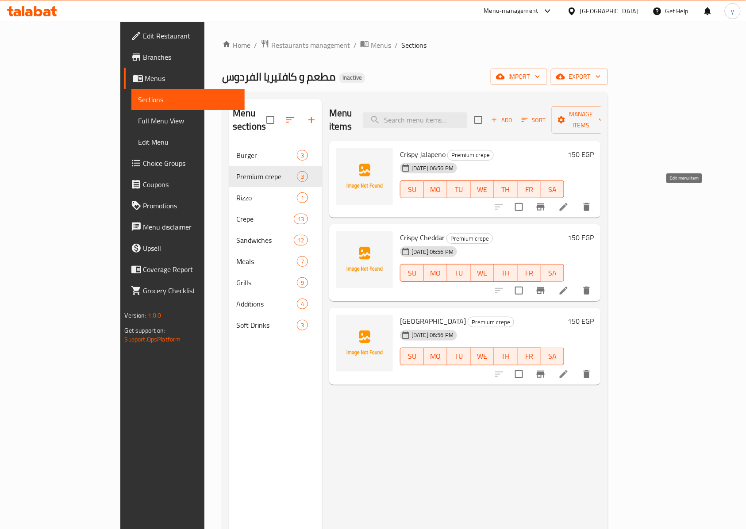
click at [568, 203] on icon at bounding box center [564, 207] width 8 height 8
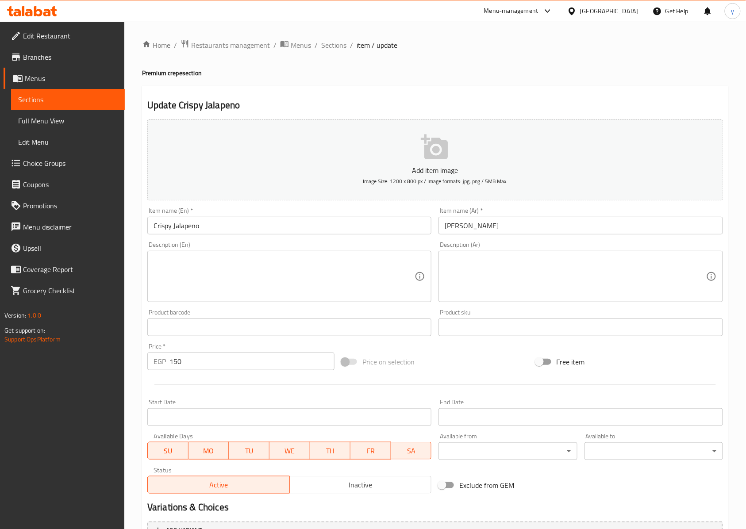
click at [496, 265] on textarea at bounding box center [575, 277] width 261 height 42
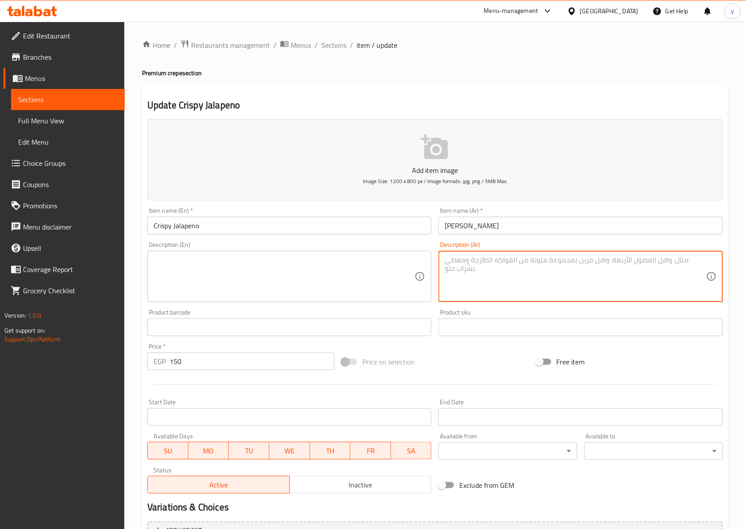
paste textarea "برجر دجاج كرسبي مع شرائح هالبينو حارة وصوص، يقدم كوجبة مشبعة بطعم مميز"
drag, startPoint x: 680, startPoint y: 264, endPoint x: 629, endPoint y: 273, distance: 52.1
click at [629, 273] on textarea "برجر دجاج كرسبي مع شرائح هالبينو حارة وصوص، يقدم كوجبة مشبعة بطعم مميز" at bounding box center [575, 277] width 261 height 42
type textarea "برجر دجاج كرسبي مع شرائح هالبينو حارة وصوص، يقدم كوجبة مشبعة بطعم مميز"
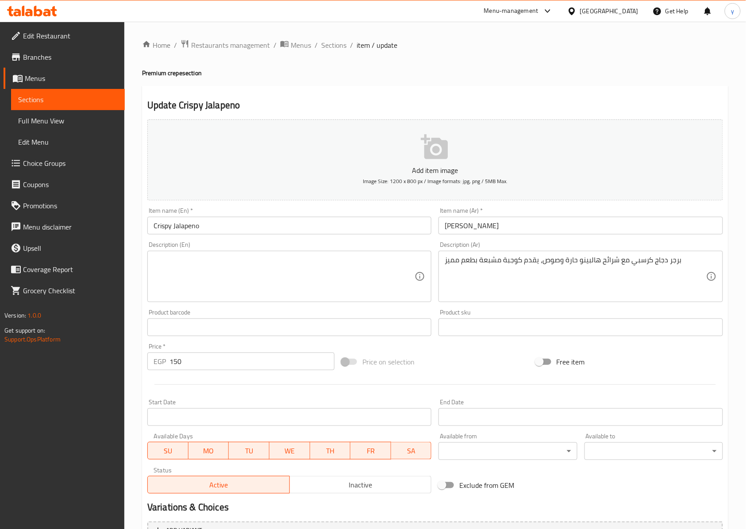
click at [280, 269] on textarea at bounding box center [284, 277] width 261 height 42
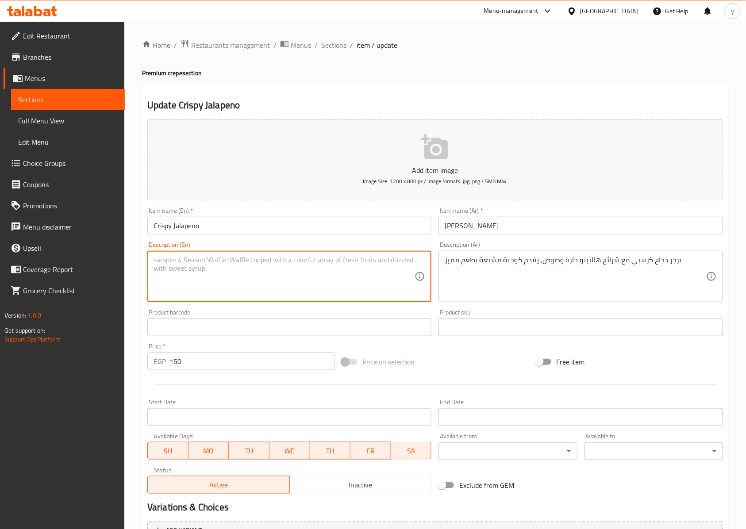
paste textarea "Chicken Burger"
click at [179, 261] on textarea "Chicken Burger" at bounding box center [284, 277] width 261 height 42
click at [208, 261] on textarea "Chicken burger" at bounding box center [284, 277] width 261 height 42
click at [218, 274] on textarea "Chicken burger" at bounding box center [284, 277] width 261 height 42
click at [640, 262] on textarea "برجر دجاج كرسبي مع شرائح هالبينو حارة وصوص، يقدم كوجبة مشبعة بطعم مميز" at bounding box center [575, 277] width 261 height 42
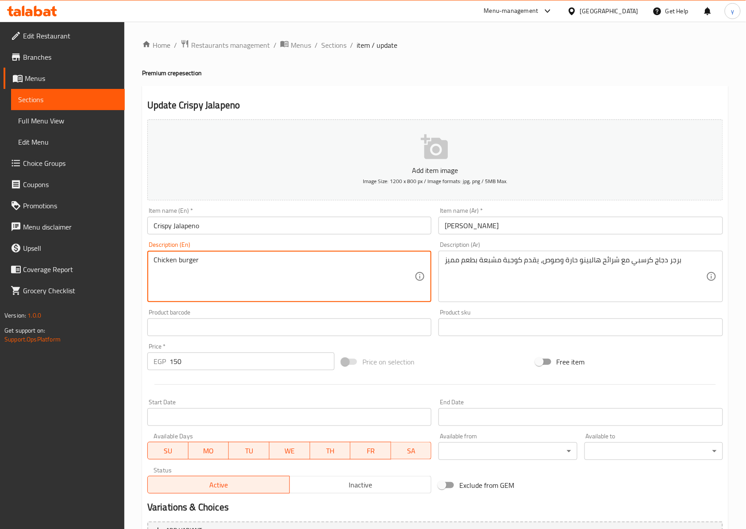
paste textarea "Crispy"
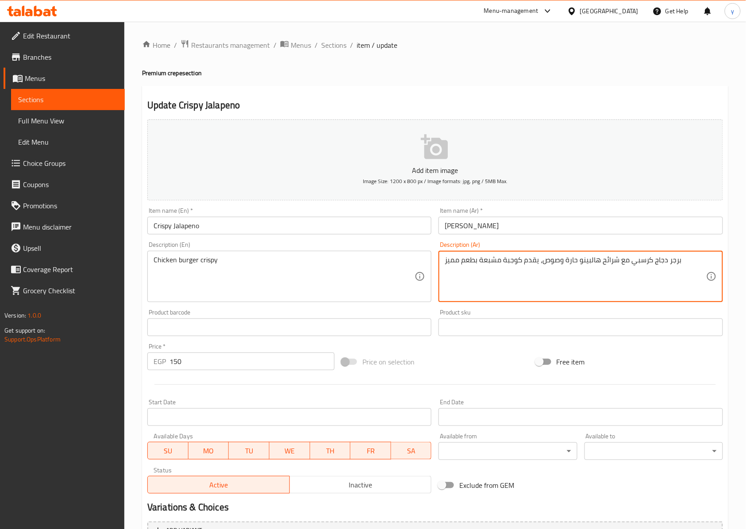
click at [615, 264] on textarea "برجر دجاج كرسبي مع شرائح هالبينو حارة وصوص، يقدم كوجبة مشبعة بطعم مميز" at bounding box center [575, 277] width 261 height 42
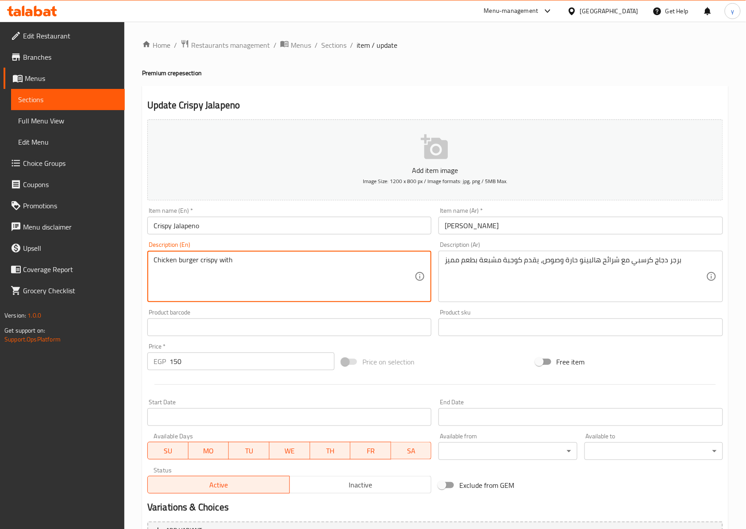
paste textarea "Slices"
click at [280, 265] on textarea "Chicken burger crispy with slices" at bounding box center [284, 277] width 261 height 42
click at [184, 227] on input "Crispy Jalapeno" at bounding box center [289, 226] width 284 height 18
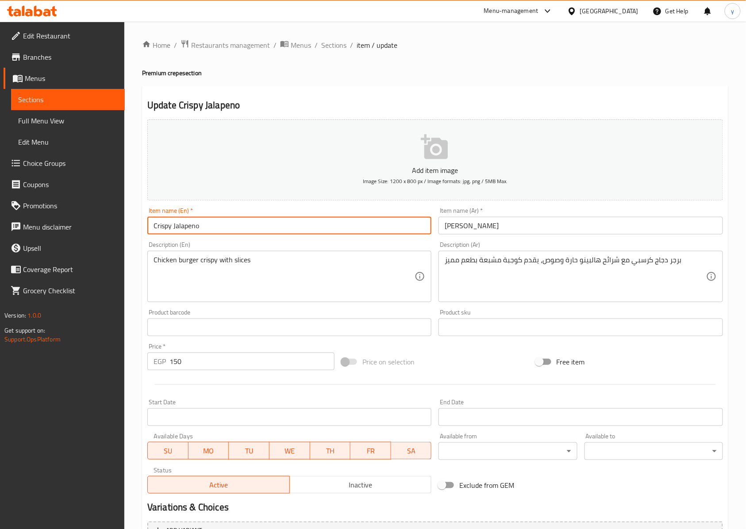
click at [184, 227] on input "Crispy Jalapeno" at bounding box center [289, 226] width 284 height 18
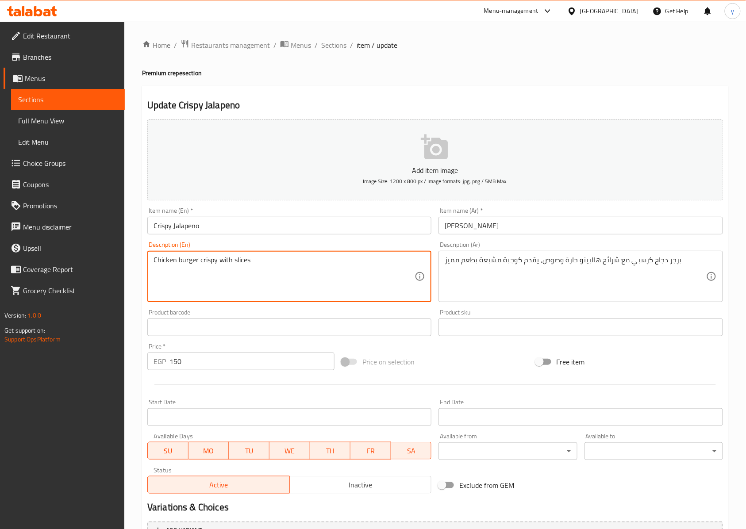
paste textarea "Jalapeno"
click at [287, 266] on textarea "Chicken burger crispy with slices Jalapeno" at bounding box center [284, 277] width 261 height 42
type textarea "Chicken burger crispy with slices Jalapeno"
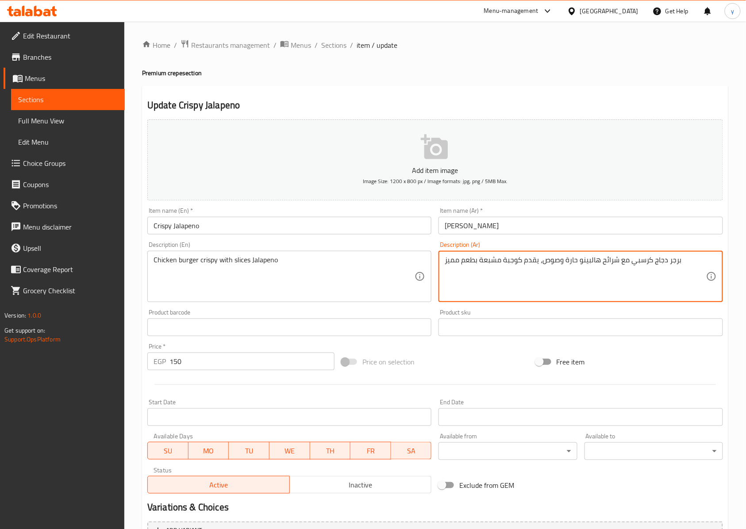
click at [569, 263] on textarea "برجر دجاج كرسبي مع شرائح هالبينو حارة وصوص، يقدم كوجبة مشبعة بطعم مميز" at bounding box center [575, 277] width 261 height 42
paste textarea "Jalapeno"
type textarea "برجر دجاج كرسبي مع شرائح هالبينو حارة وصوص، يقدم كوجبة مشبعة بطعم مميز"
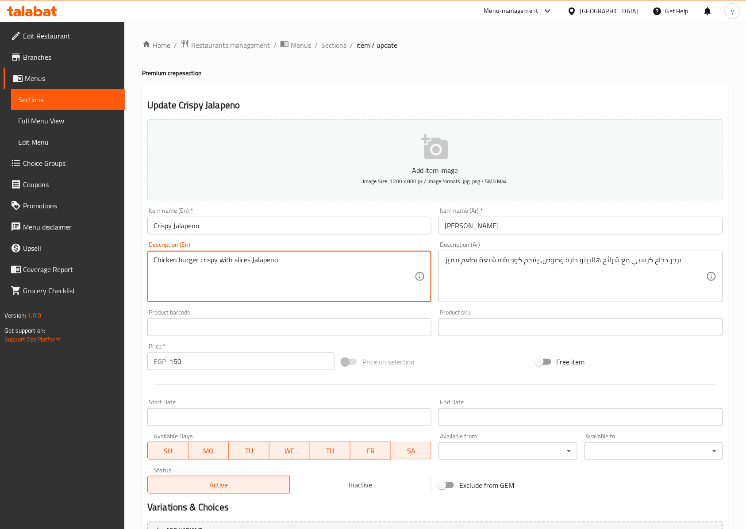
paste textarea "spicy"
click at [315, 264] on textarea "Chicken burger crispy with slices Jalapeno spicy and sause" at bounding box center [284, 277] width 261 height 42
click at [319, 262] on textarea "Chicken burger crispy with slices Jalapeno spicy and souse" at bounding box center [284, 277] width 261 height 42
click at [341, 269] on textarea "Chicken burger crispy with slices Jalapeno spicy and souse" at bounding box center [284, 277] width 261 height 42
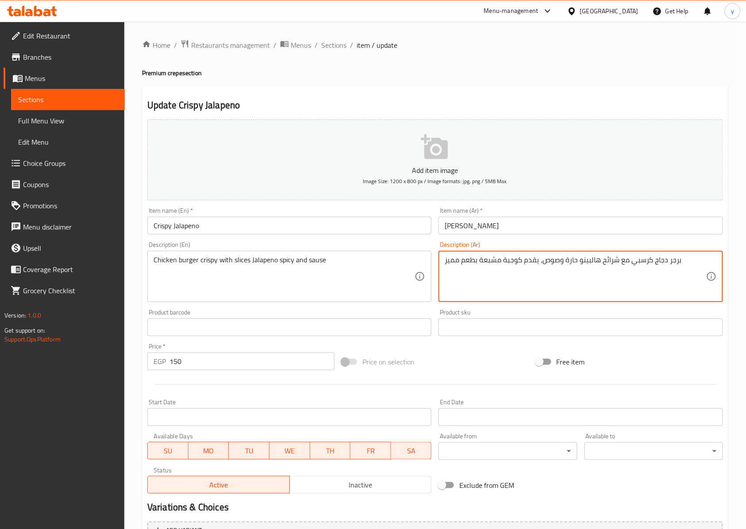
click at [531, 259] on textarea "برجر دجاج كرسبي مع شرائح هالبينو حارة وصوص، يقدم كوجبة مشبعة بطعم مميز" at bounding box center [575, 277] width 261 height 42
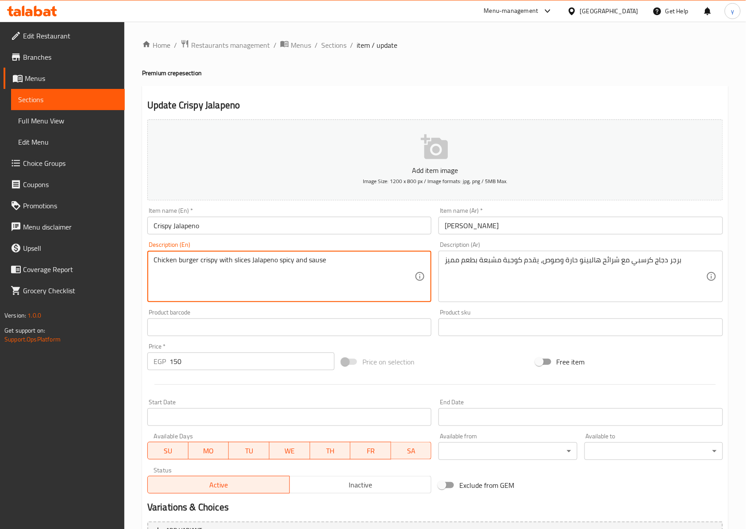
paste textarea "provide"
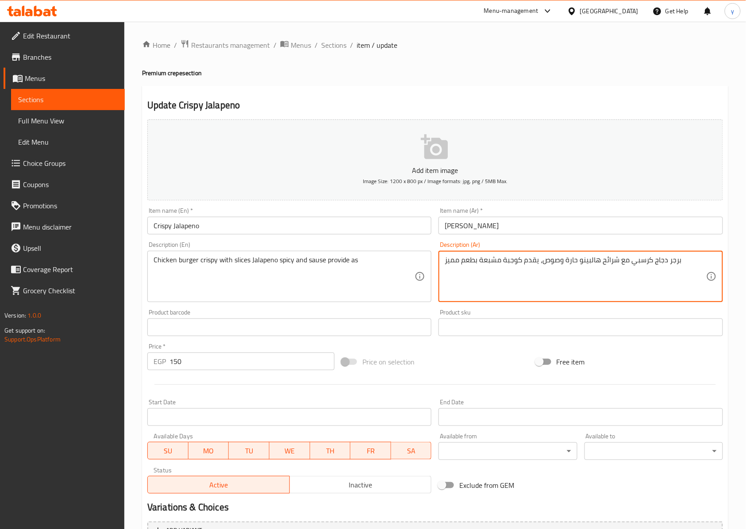
click at [513, 262] on textarea "برجر دجاج كرسبي مع شرائح هالبينو حارة وصوص، يقدم كوجبة مشبعة بطعم مميز" at bounding box center [575, 277] width 261 height 42
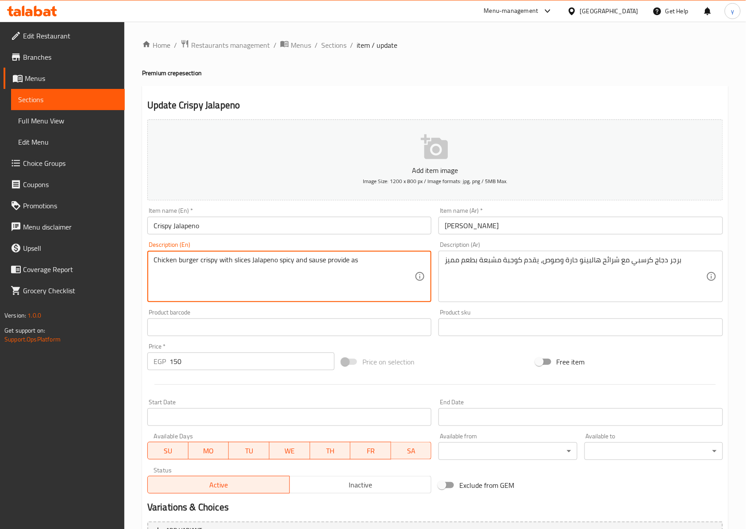
paste textarea "a meal"
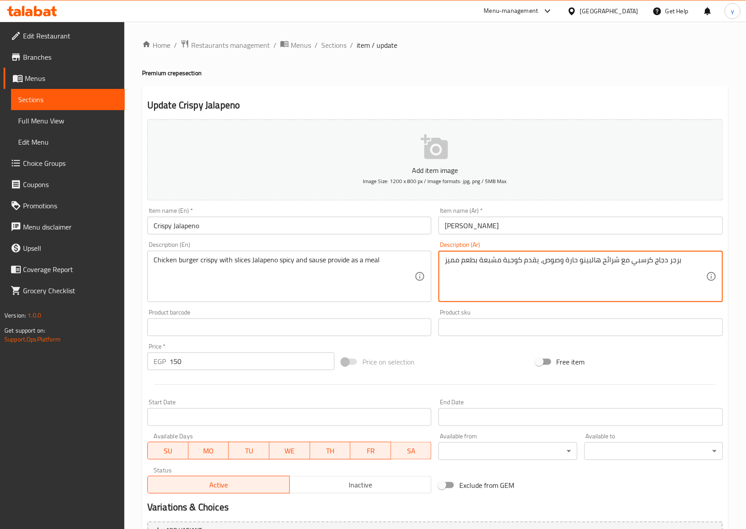
drag, startPoint x: 501, startPoint y: 262, endPoint x: 441, endPoint y: 257, distance: 60.8
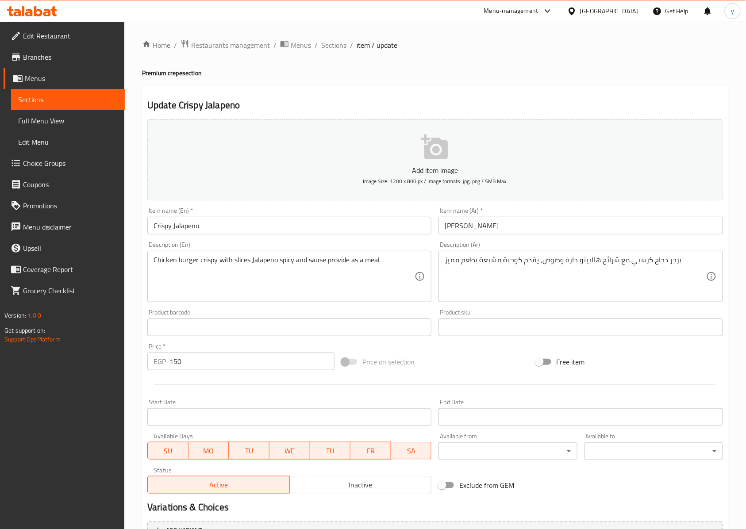
click at [473, 269] on textarea "برجر دجاج كرسبي مع شرائح هالبينو حارة وصوص، يقدم كوجبة مشبعة بطعم مميز" at bounding box center [575, 277] width 261 height 42
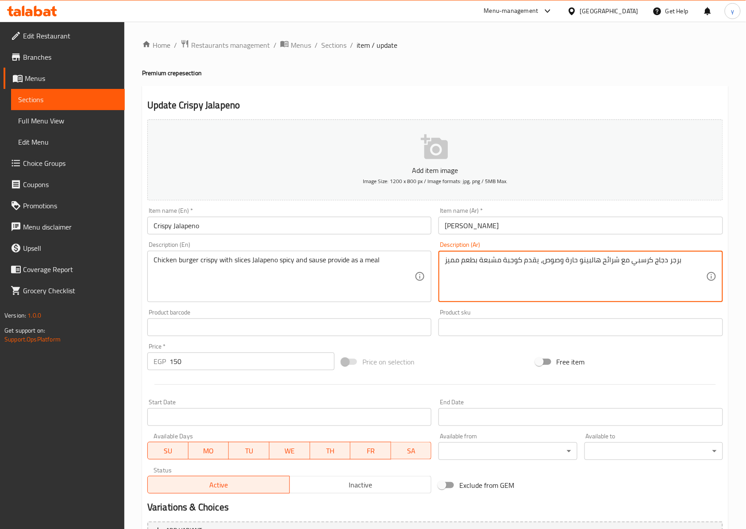
drag, startPoint x: 478, startPoint y: 265, endPoint x: 445, endPoint y: 270, distance: 33.2
click at [445, 270] on textarea "برجر دجاج كرسبي مع شرائح هالبينو حارة وصوص، يقدم كوجبة مشبعة بطعم مميز" at bounding box center [575, 277] width 261 height 42
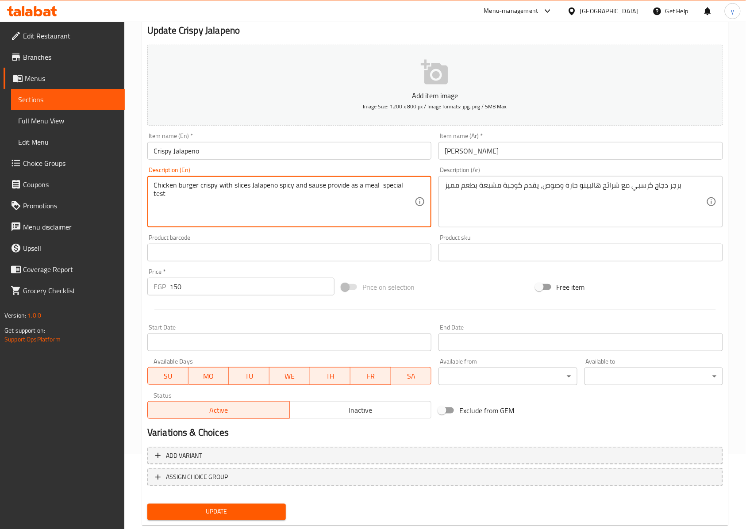
scroll to position [96, 0]
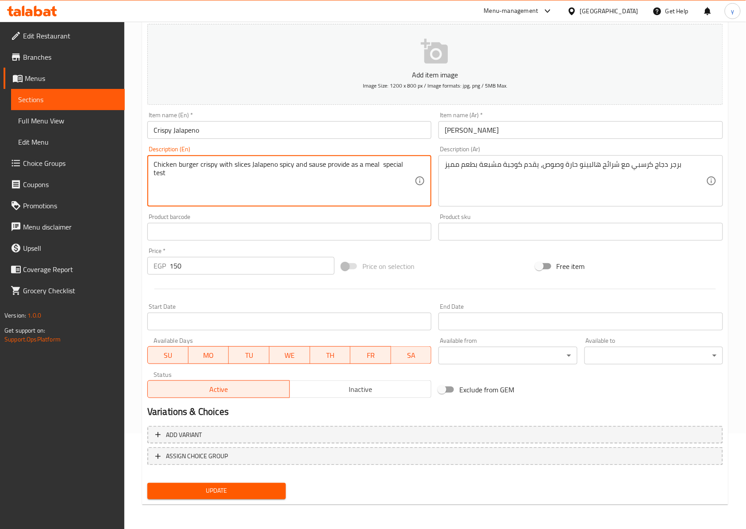
type textarea "Chicken burger crispy with slices Jalapeno spicy and sause provide as a meal sp…"
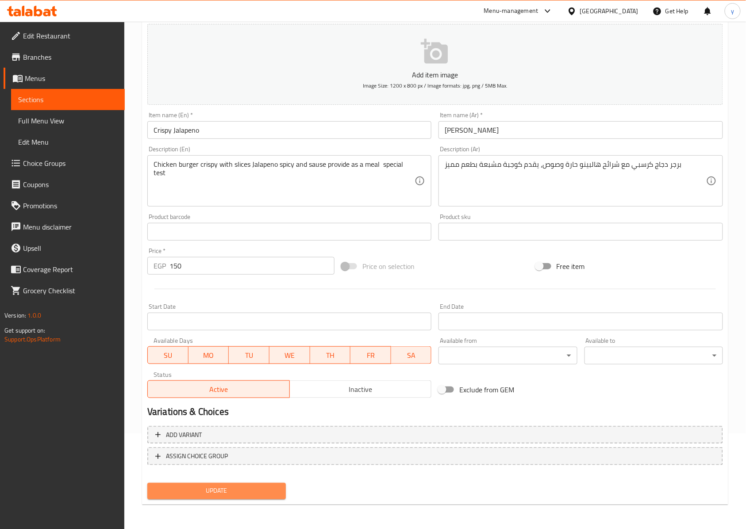
click at [245, 492] on span "Update" at bounding box center [216, 491] width 124 height 11
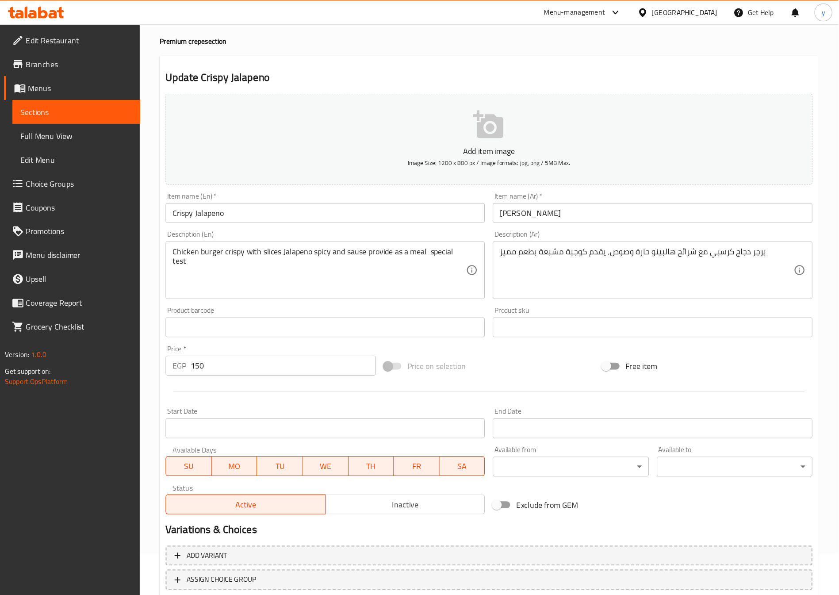
scroll to position [0, 0]
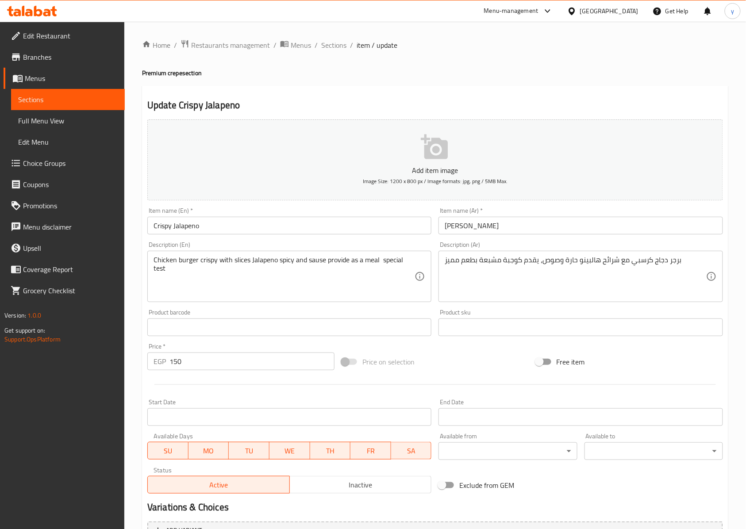
click at [215, 224] on input "Crispy Jalapeno" at bounding box center [289, 226] width 284 height 18
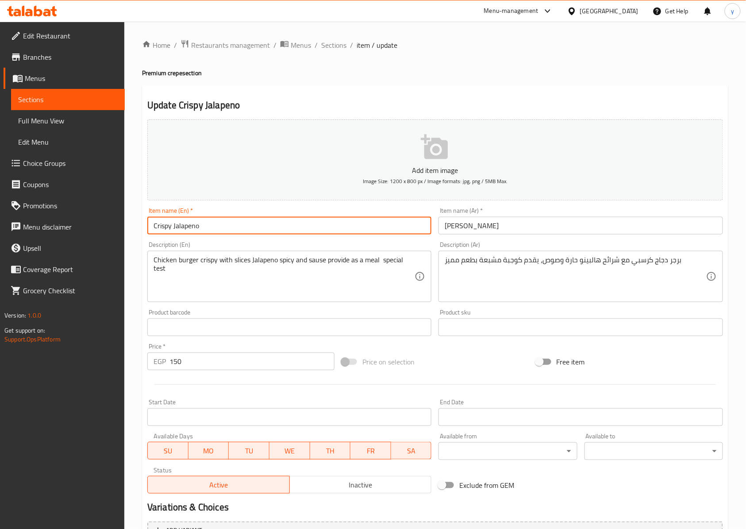
click at [215, 224] on input "Crispy Jalapeno" at bounding box center [289, 226] width 284 height 18
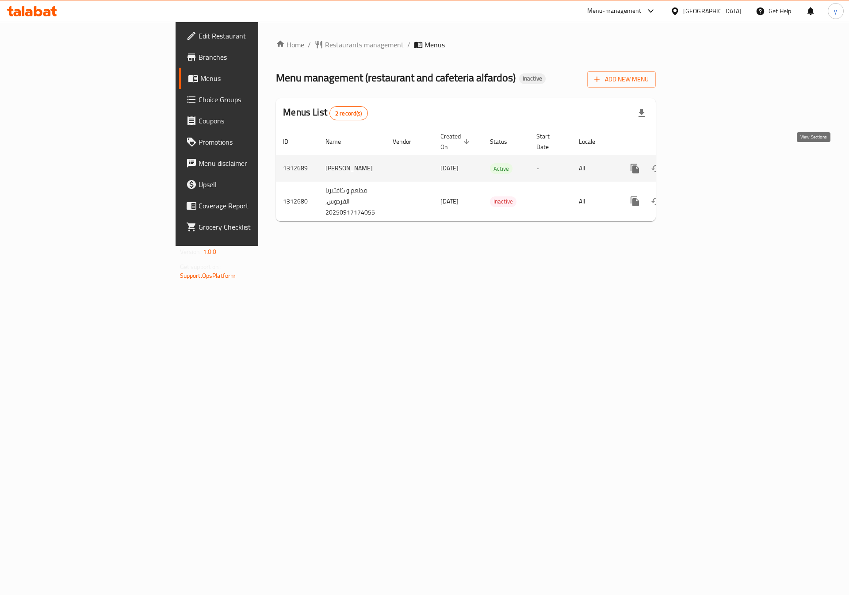
click at [704, 163] on icon "enhanced table" at bounding box center [699, 168] width 11 height 11
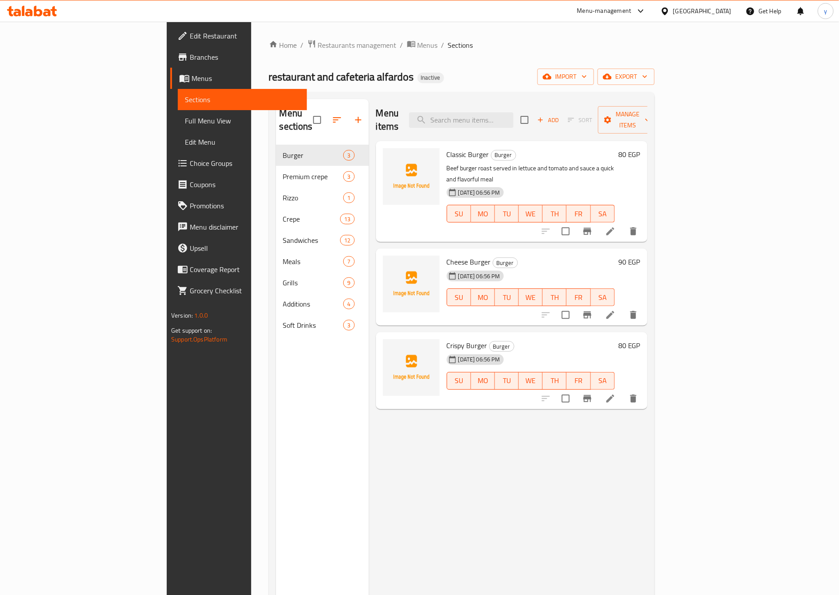
click at [185, 125] on span "Full Menu View" at bounding box center [242, 120] width 115 height 11
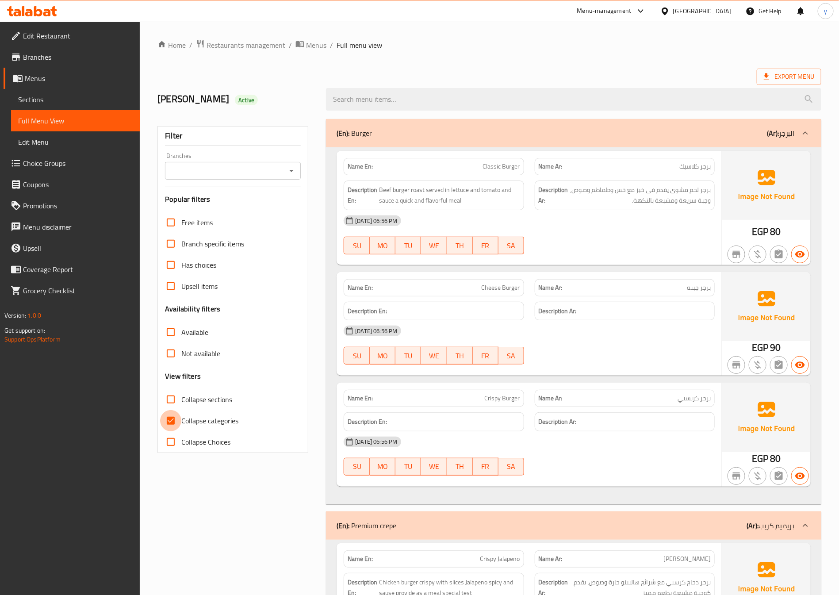
click at [166, 426] on input "Collapse categories" at bounding box center [170, 420] width 21 height 21
checkbox input "false"
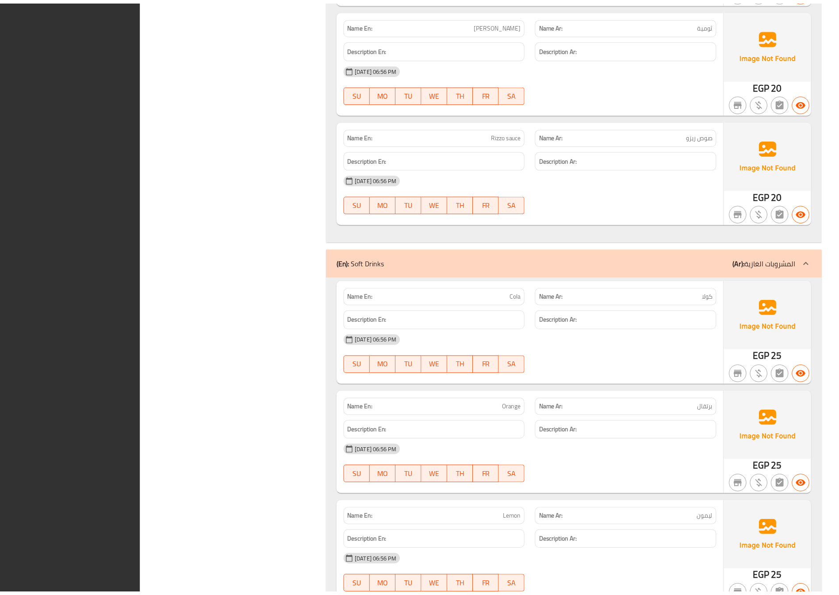
scroll to position [8177, 0]
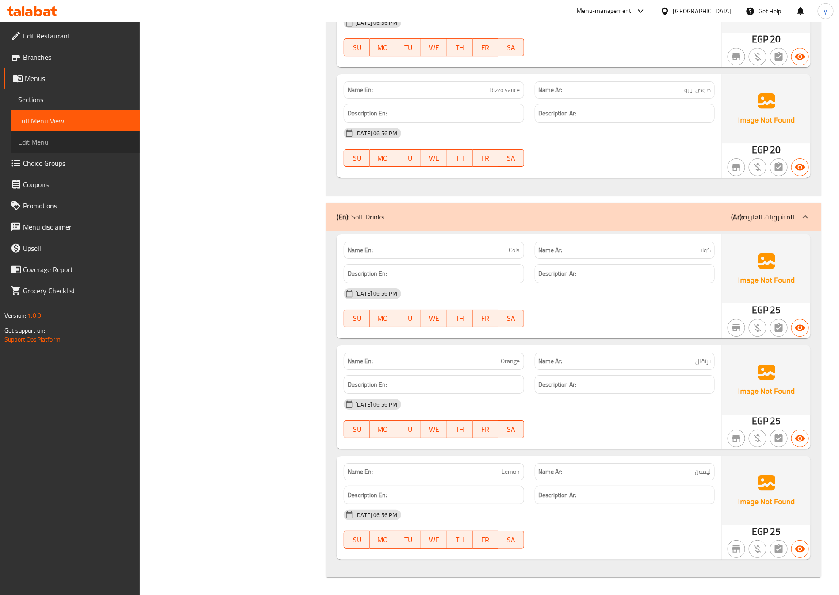
click at [62, 141] on span "Edit Menu" at bounding box center [75, 142] width 115 height 11
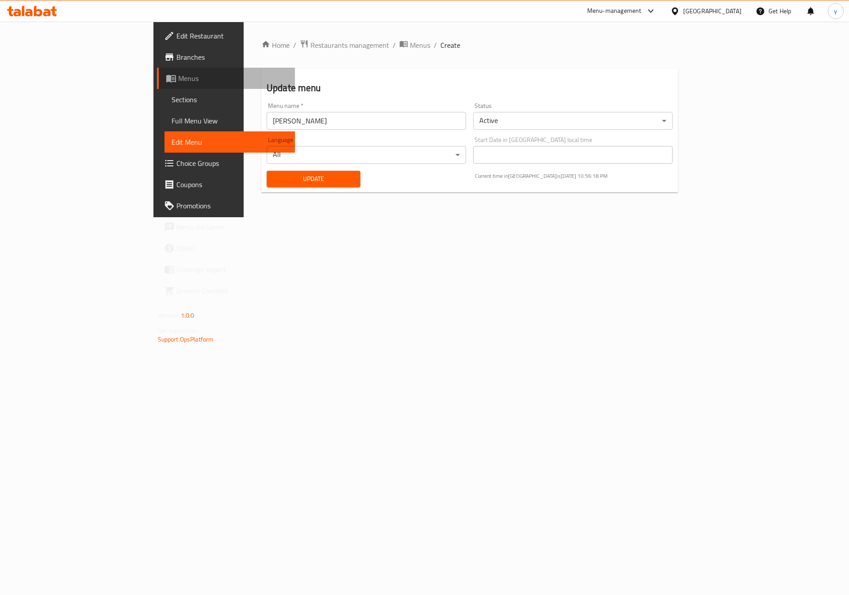
click at [178, 79] on span "Menus" at bounding box center [233, 78] width 110 height 11
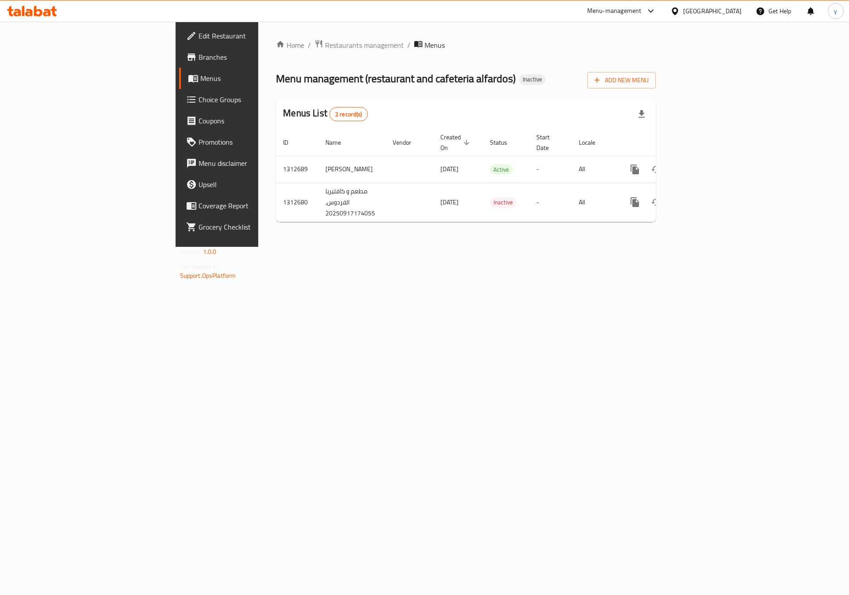
click at [199, 53] on span "Branches" at bounding box center [255, 57] width 112 height 11
